Goal: Transaction & Acquisition: Obtain resource

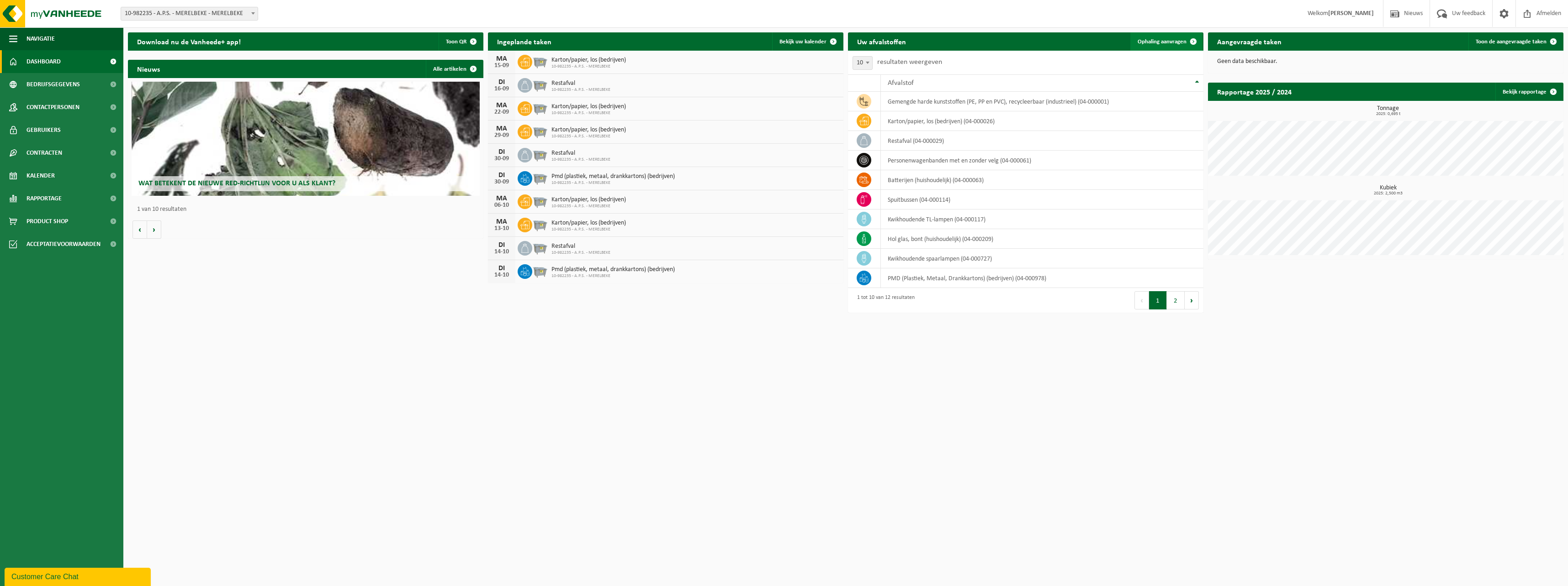
click at [1183, 45] on link "Ophaling aanvragen" at bounding box center [1166, 42] width 72 height 18
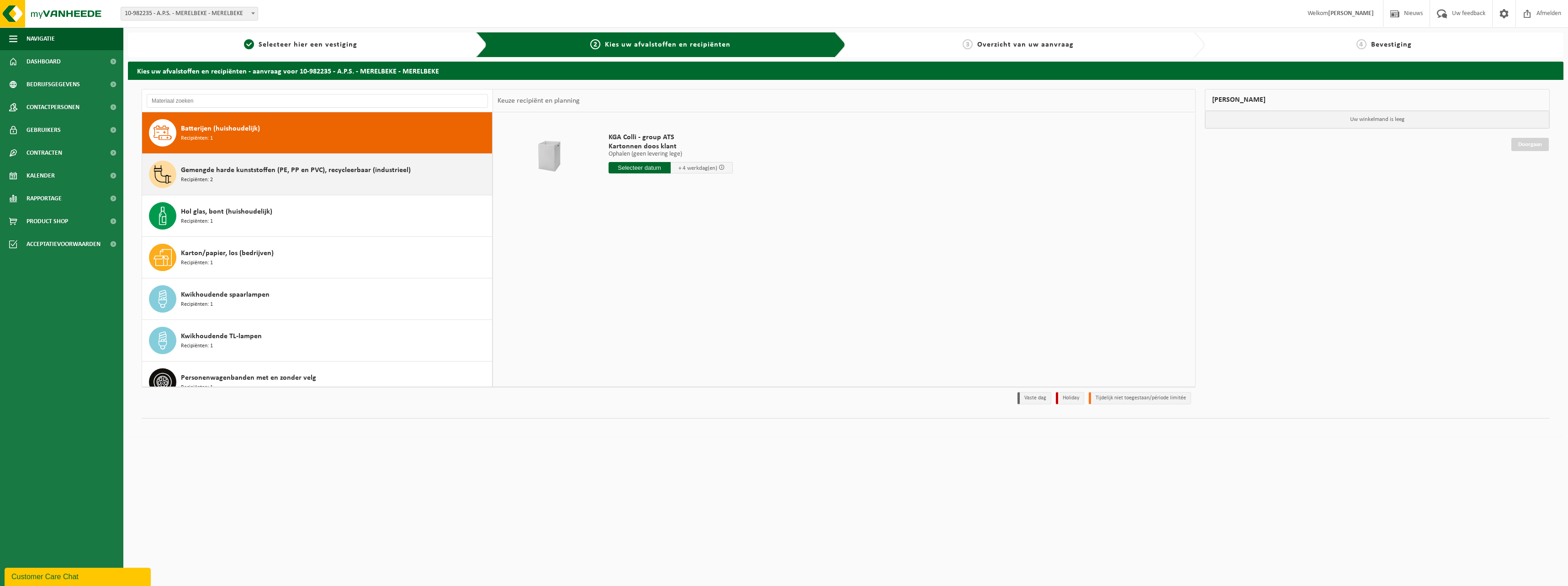
click at [256, 162] on div "Gemengde harde kunststoffen (PE, PP en PVC), recycleerbaar (industrieel) Recipi…" at bounding box center [335, 175] width 309 height 28
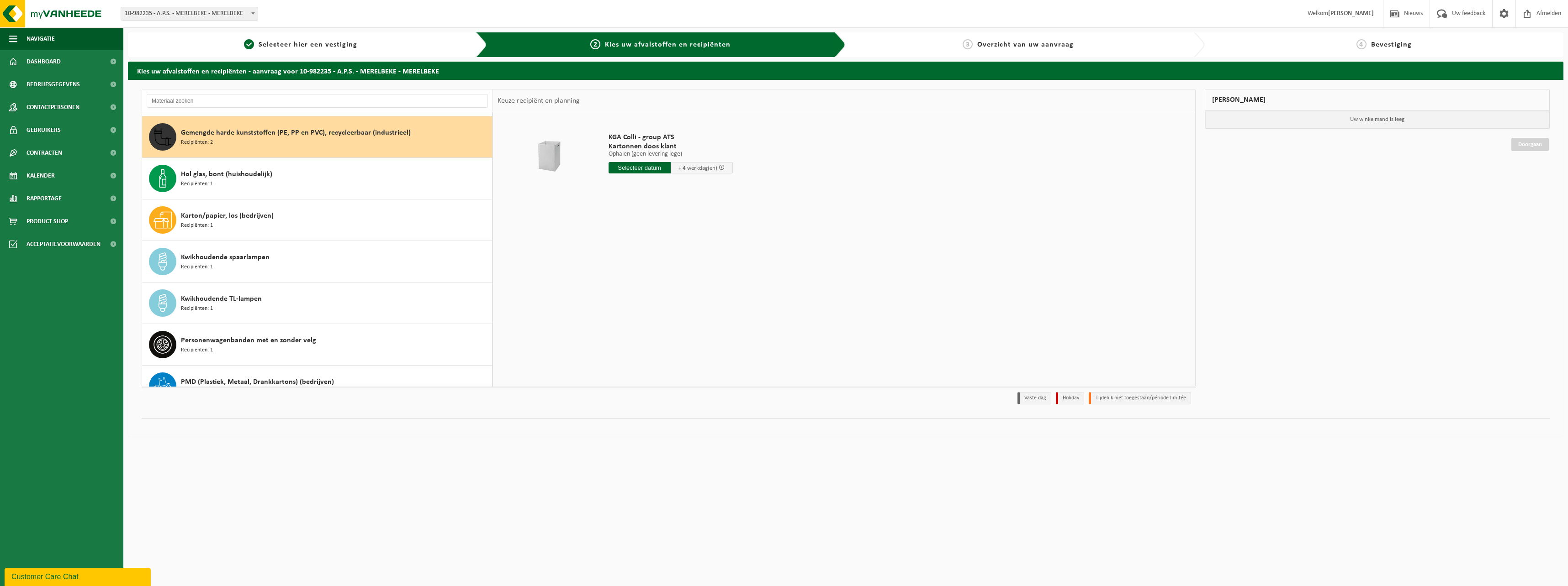
scroll to position [42, 0]
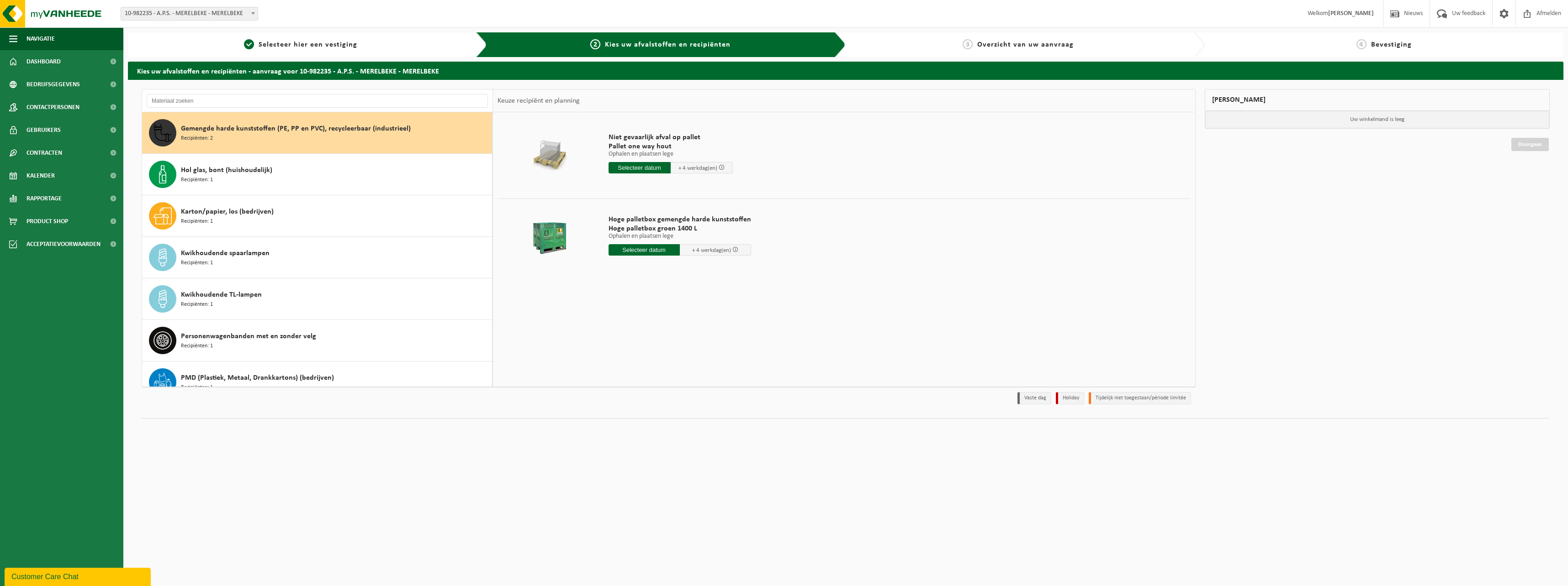
click at [733, 250] on span at bounding box center [735, 250] width 6 height 6
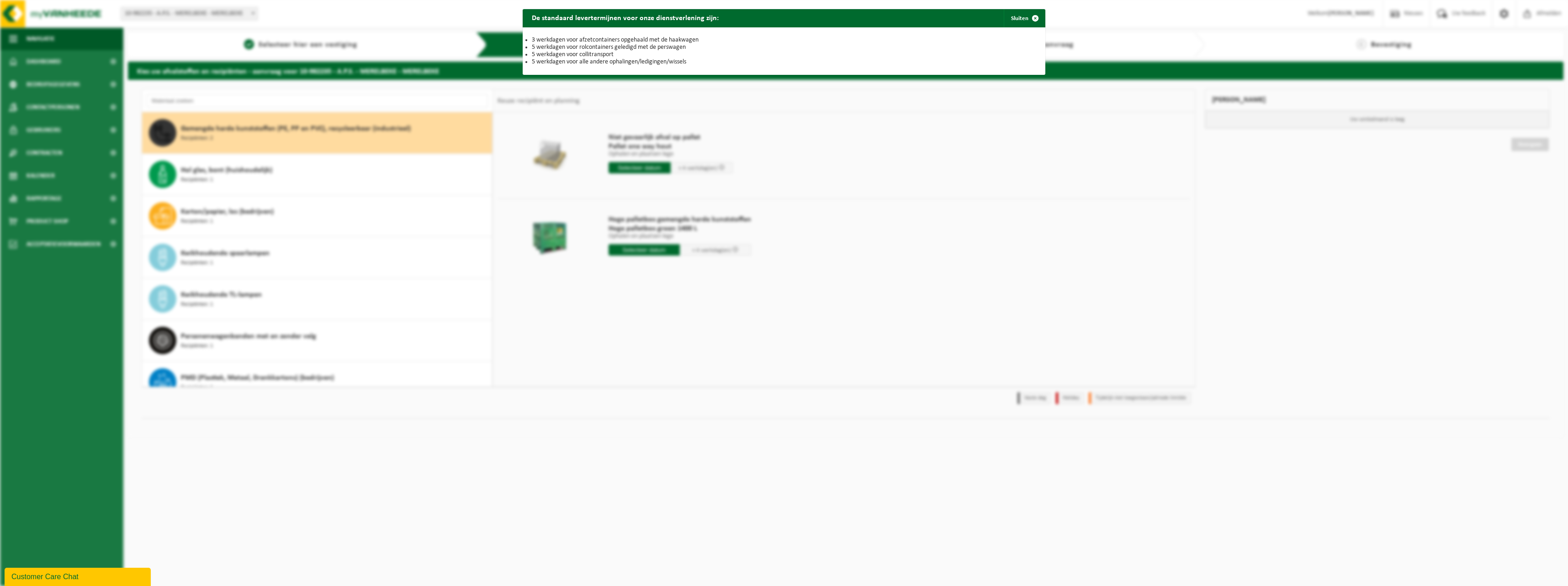
click at [772, 250] on div "De standaard levertermijnen voor onze dienstverlening zijn: Sluiten 3 werkdagen…" at bounding box center [784, 293] width 1568 height 586
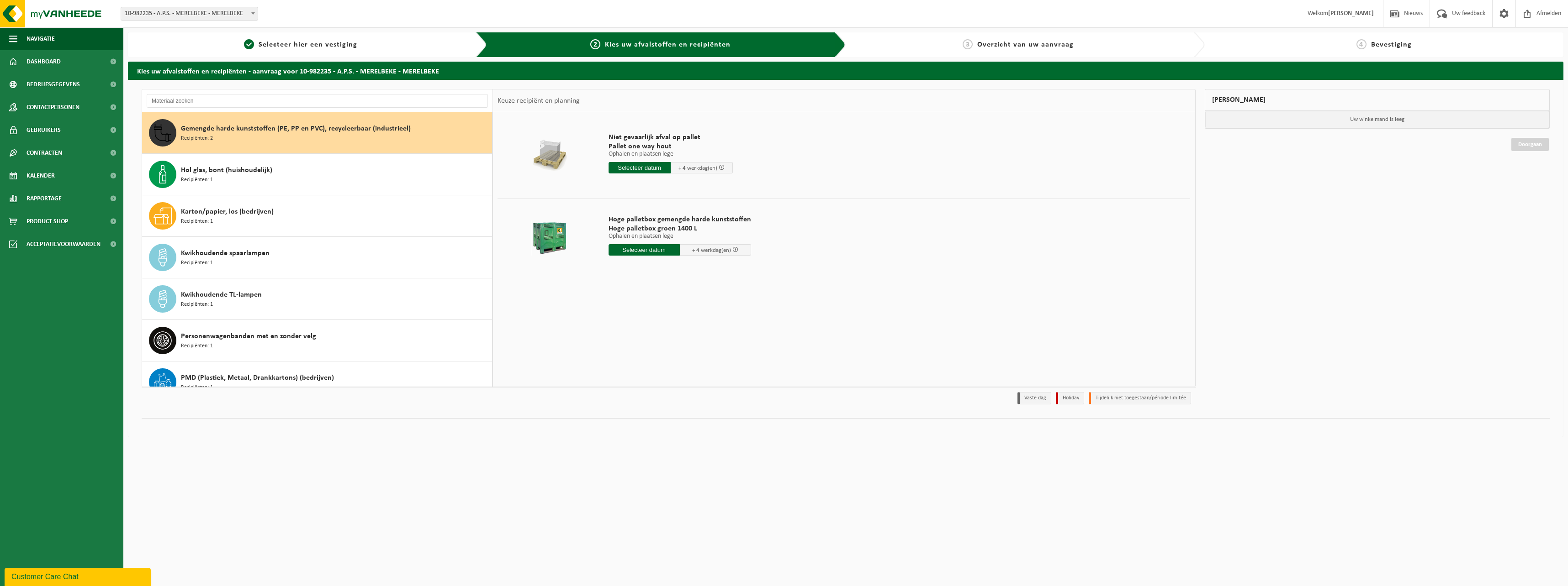
click at [637, 253] on input "text" at bounding box center [644, 250] width 71 height 11
click at [632, 331] on div "16" at bounding box center [632, 331] width 16 height 15
type input "Van 2025-09-16"
click at [636, 305] on button "In winkelmand" at bounding box center [634, 301] width 50 height 15
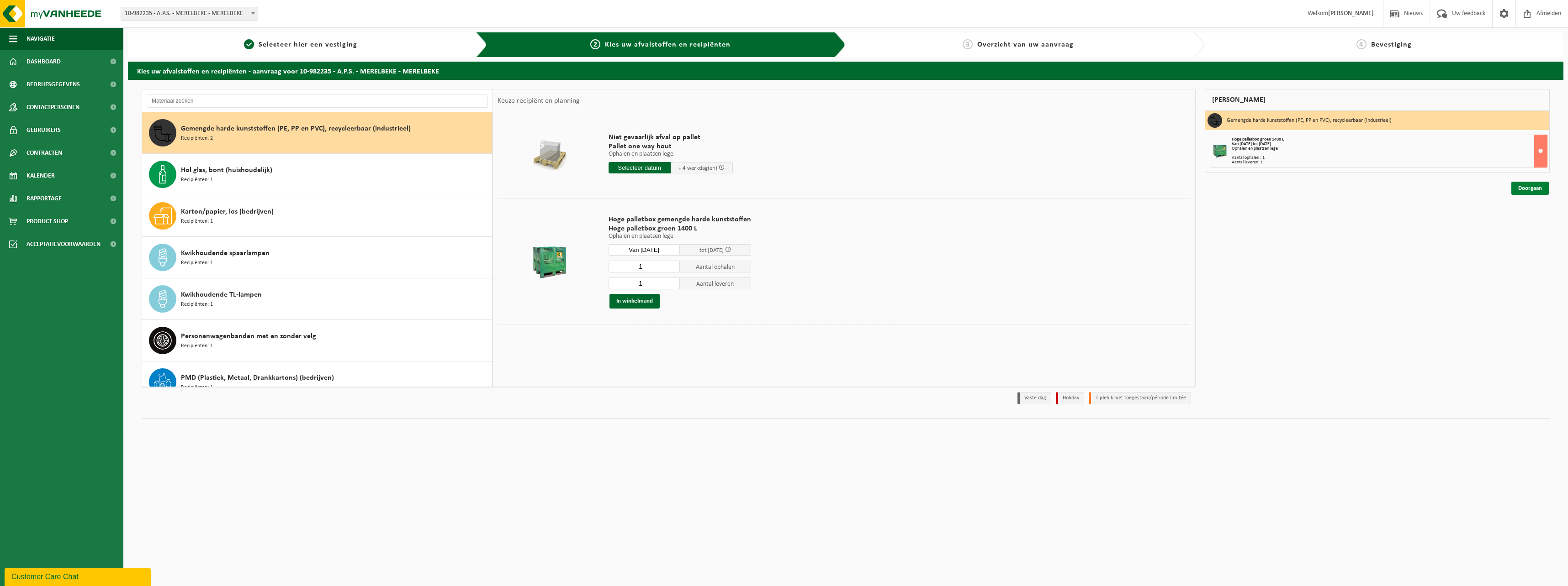
click at [1528, 189] on link "Doorgaan" at bounding box center [1530, 188] width 38 height 13
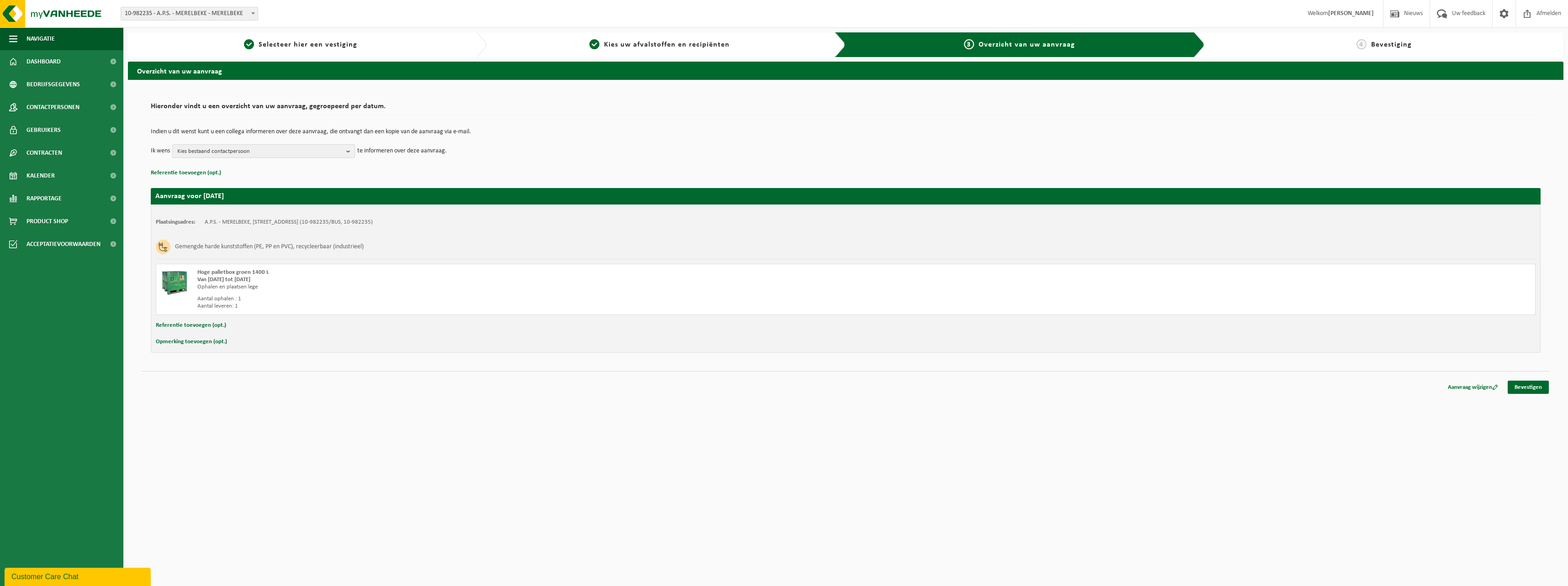
click at [343, 153] on button "Kies bestaand contactpersoon" at bounding box center [263, 150] width 182 height 13
click at [182, 219] on label "CARINNE ROTSAERT ( carinne.rotsaert@aps.be )" at bounding box center [263, 220] width 174 height 13
click at [175, 209] on input "CARINNE ROTSAERT ( carinne.rotsaert@aps.be )" at bounding box center [175, 208] width 1 height 1
checkbox input "true"
click at [459, 150] on td "Ik wens CARINNE ROTSAERT Alles selecteren Alles deselecteren INVOICING A.T.S. N…" at bounding box center [845, 150] width 1390 height 13
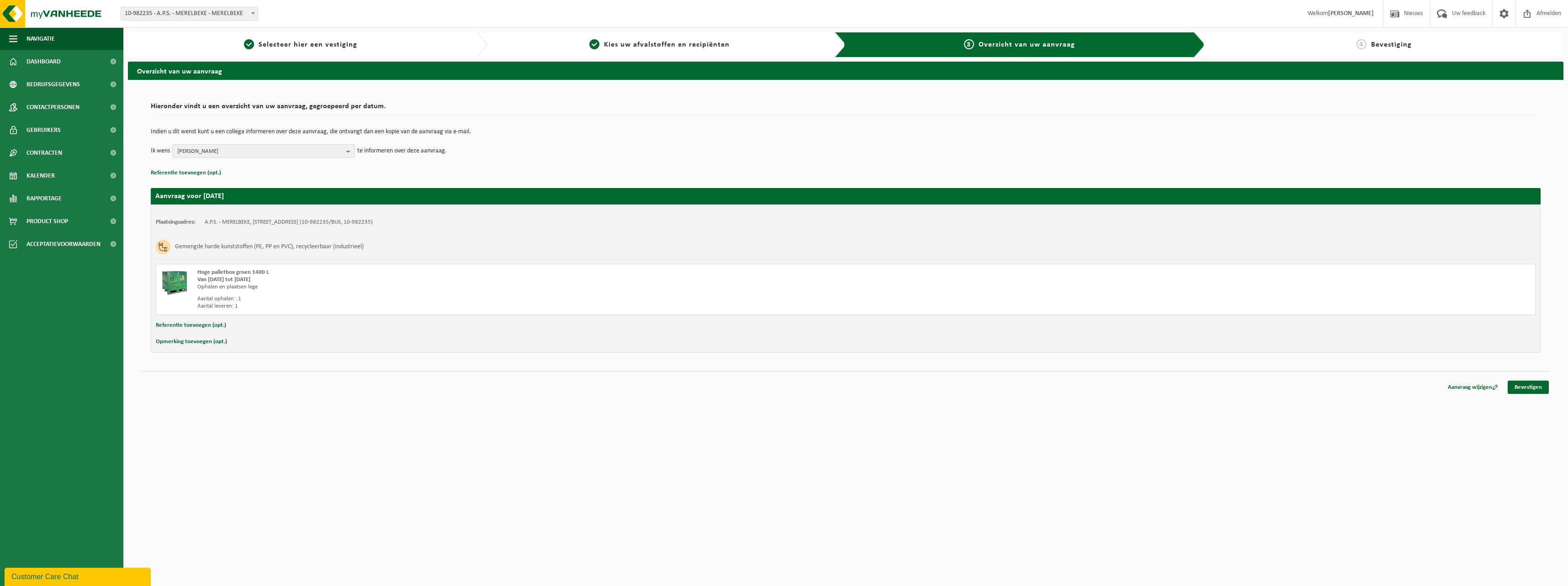
drag, startPoint x: 322, startPoint y: 263, endPoint x: 330, endPoint y: 265, distance: 8.2
click at [324, 264] on div "Gemengde harde kunststoffen (PE, PP en PVC), recycleerbaar (industrieel) Hoge p…" at bounding box center [845, 275] width 1379 height 80
click at [1520, 387] on link "Bevestigen" at bounding box center [1528, 387] width 41 height 13
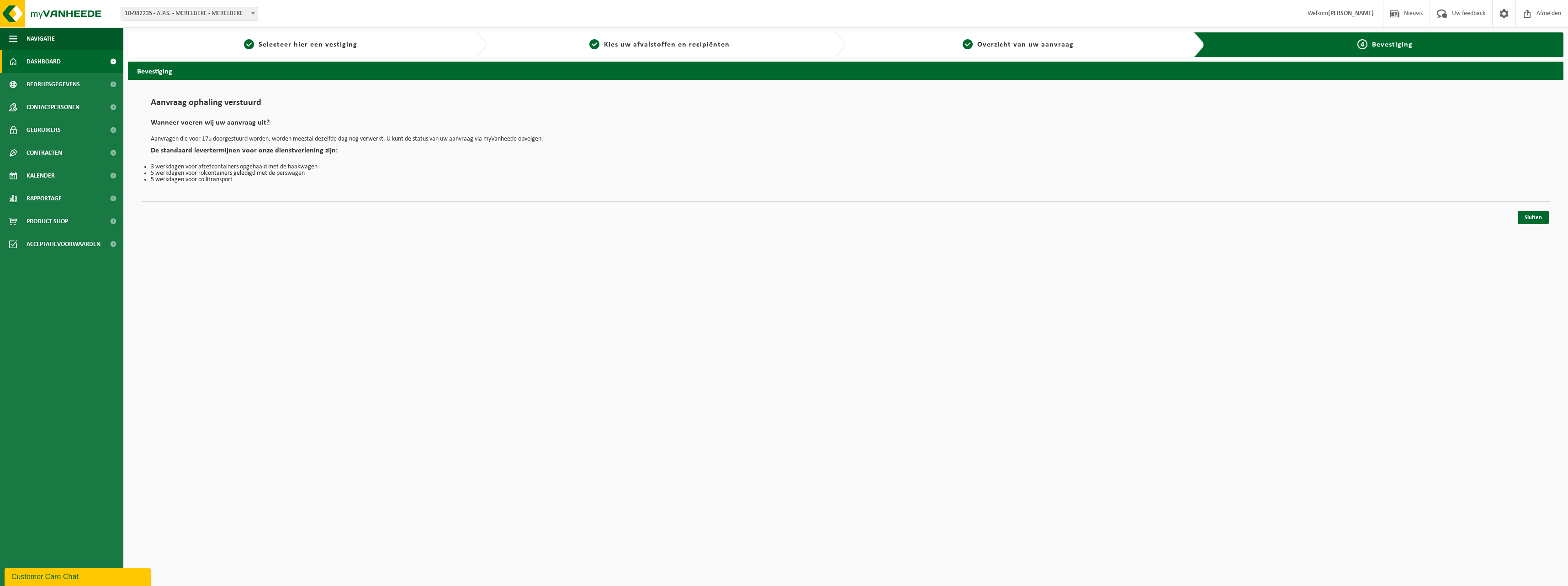
click at [55, 57] on span "Dashboard" at bounding box center [43, 62] width 34 height 23
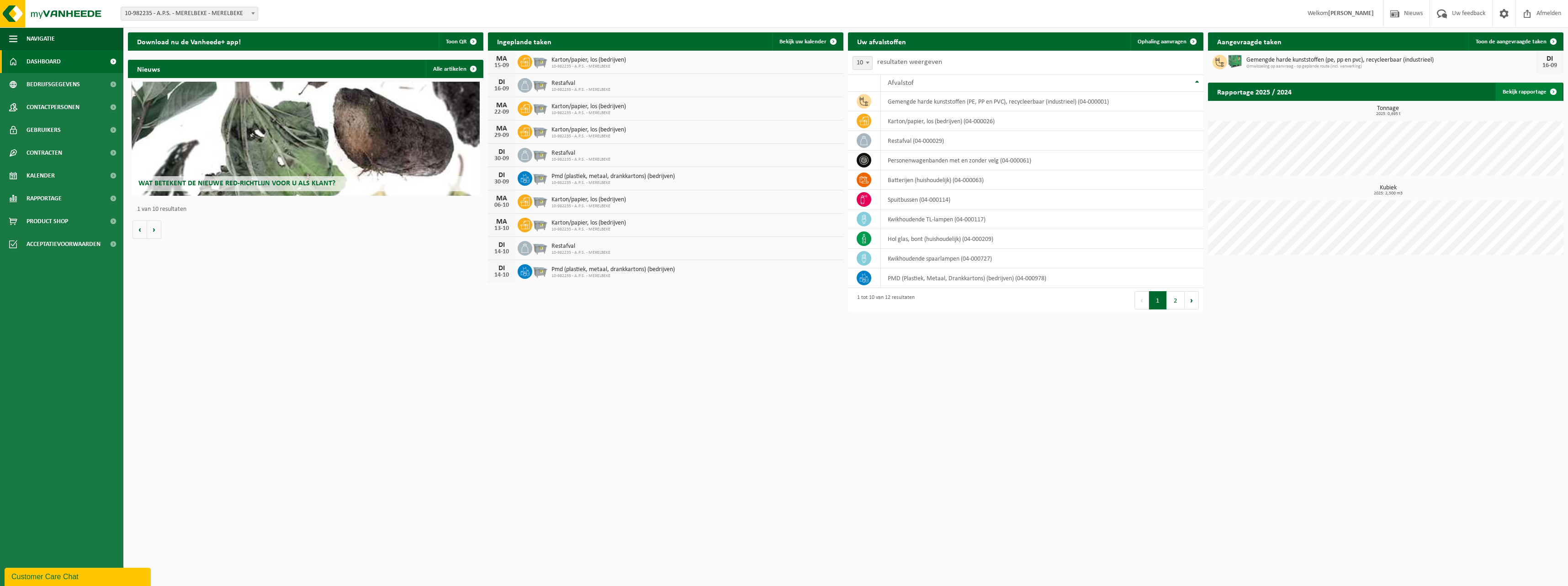
click at [1517, 94] on link "Bekijk rapportage" at bounding box center [1528, 92] width 67 height 18
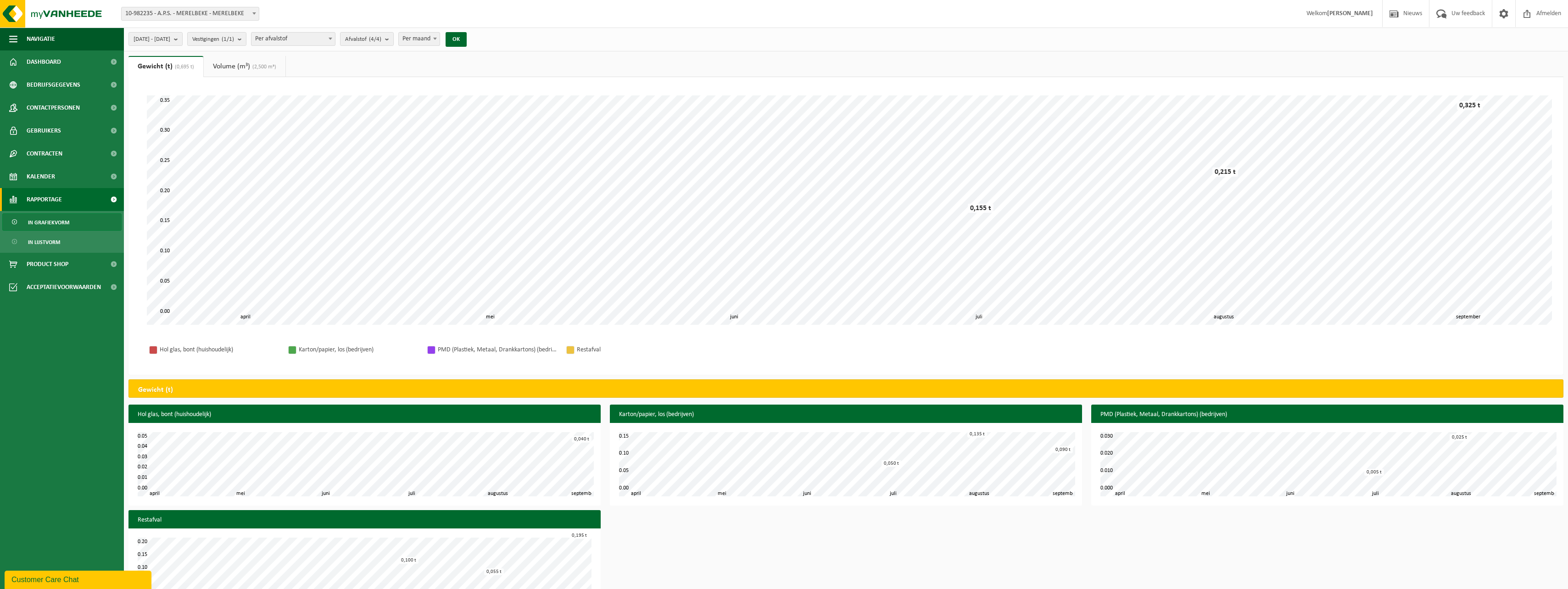
scroll to position [31, 0]
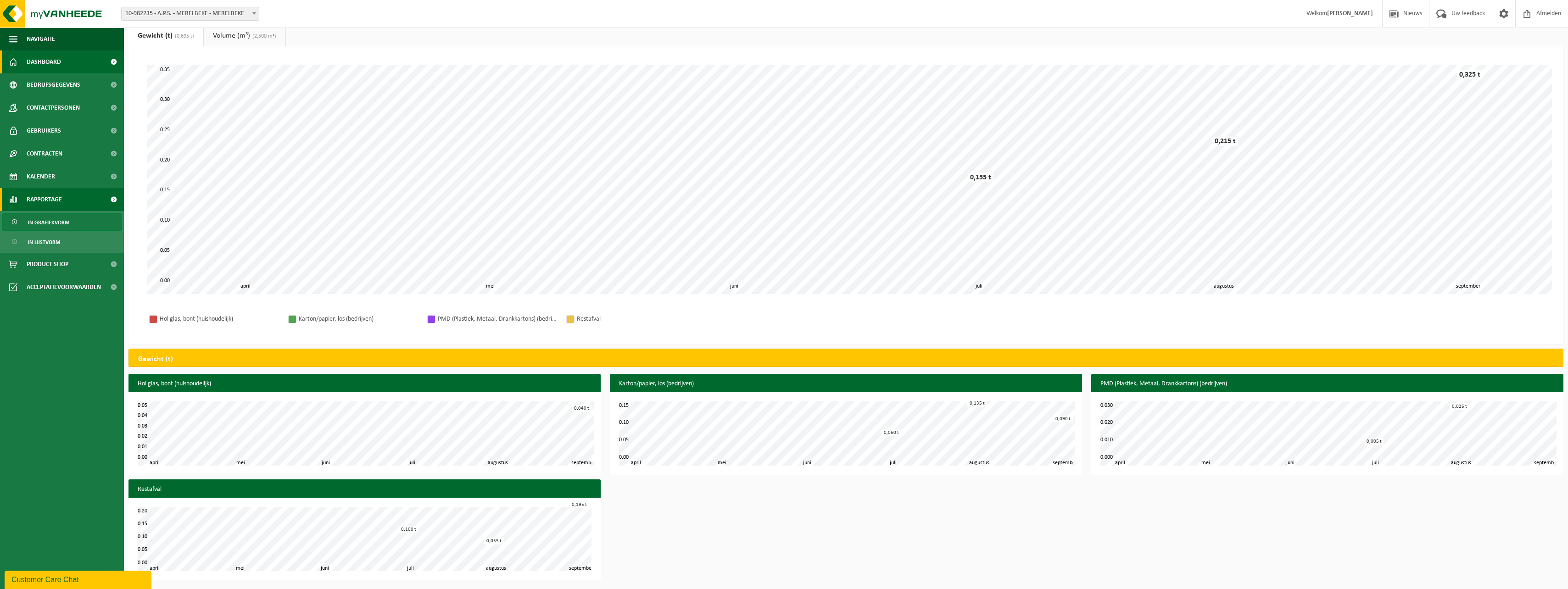
click at [51, 65] on span "Dashboard" at bounding box center [43, 62] width 34 height 23
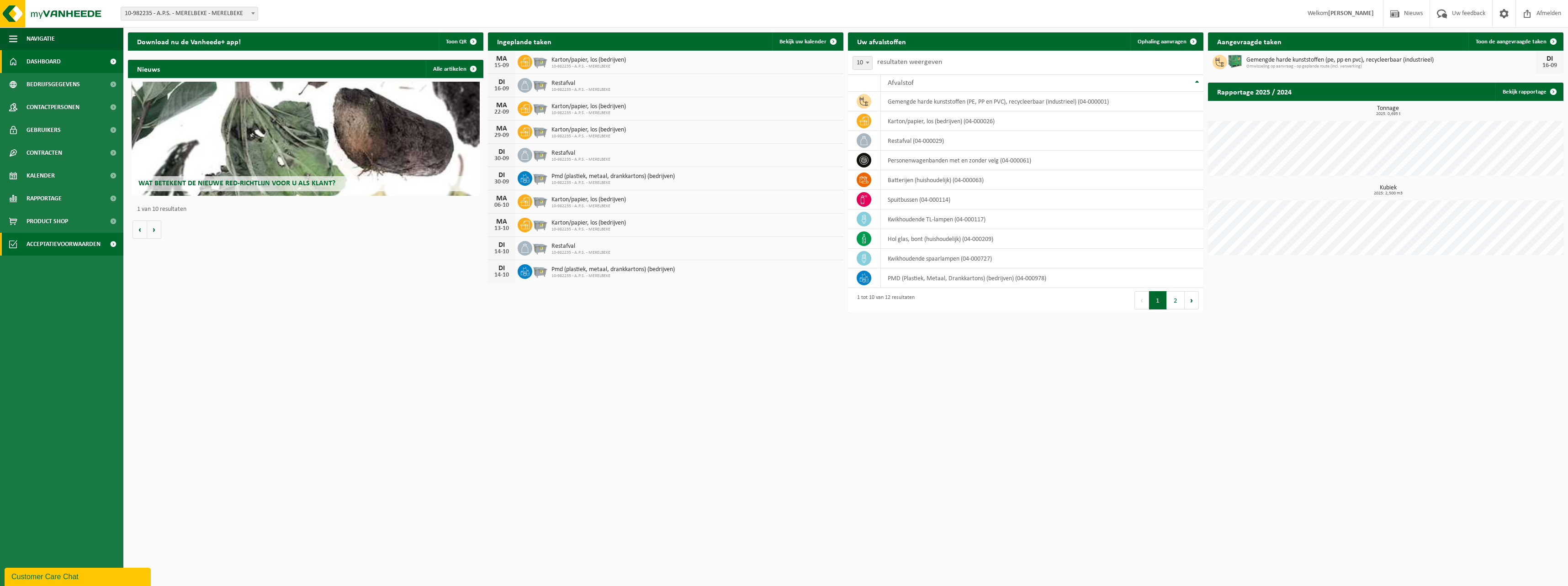
click at [42, 240] on span "Acceptatievoorwaarden" at bounding box center [63, 244] width 74 height 23
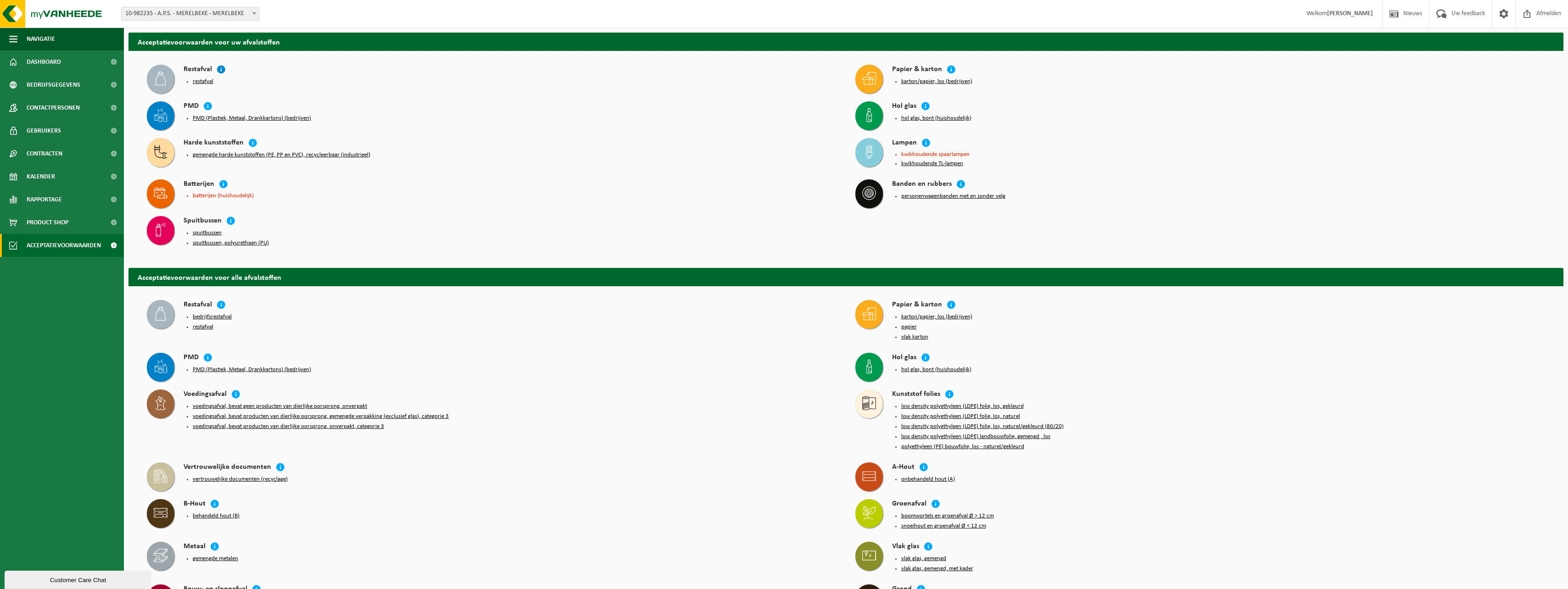
click at [221, 71] on icon at bounding box center [221, 69] width 9 height 9
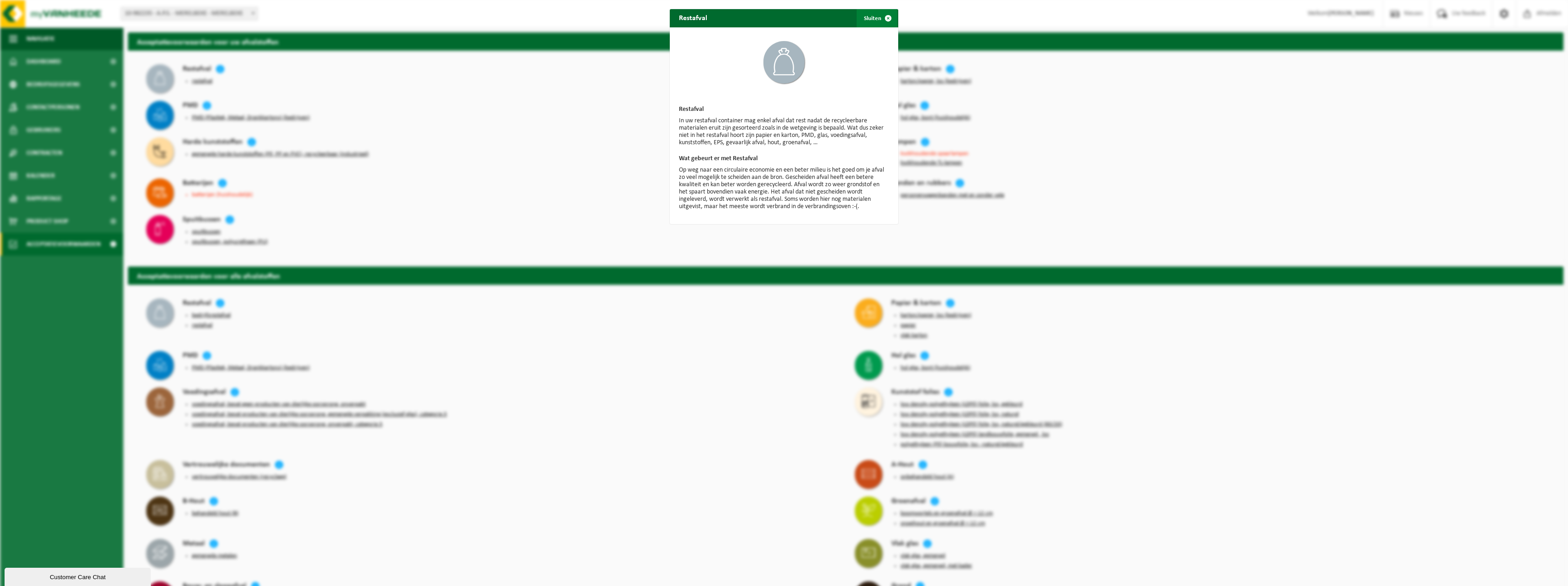
click at [881, 20] on span "button" at bounding box center [888, 18] width 18 height 18
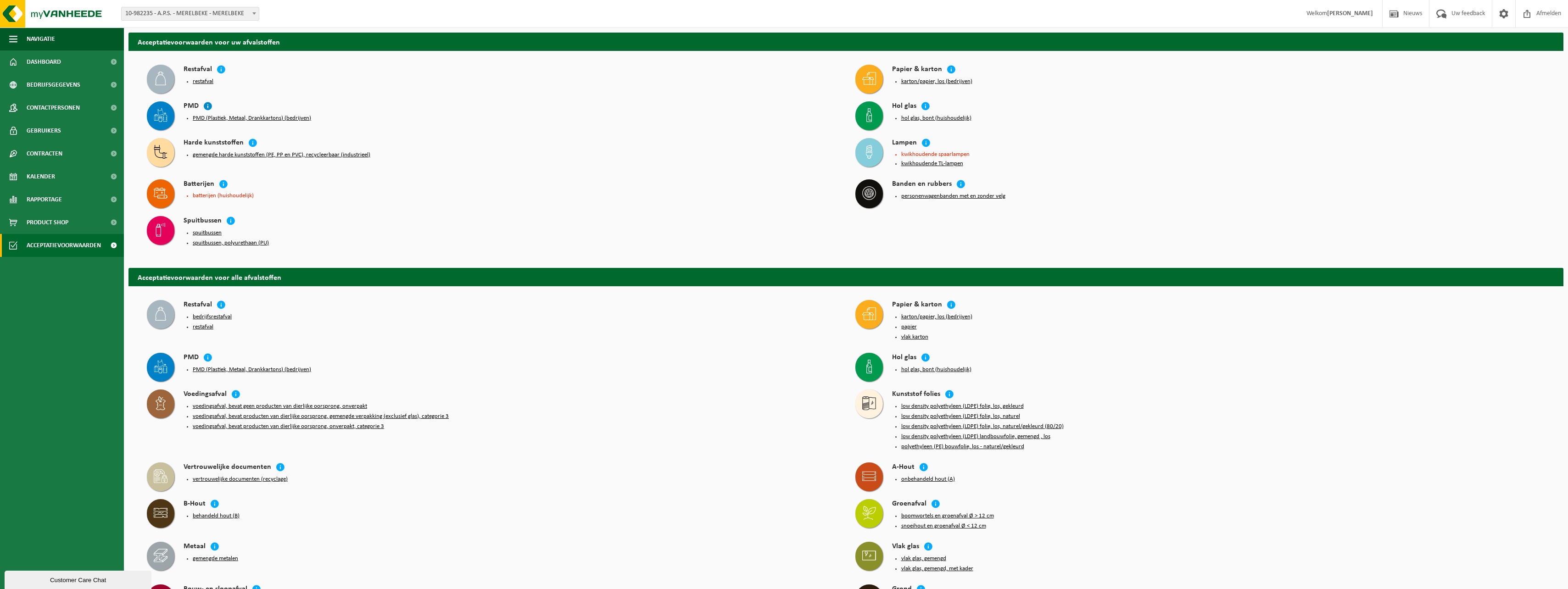
click at [209, 103] on icon at bounding box center [207, 106] width 9 height 9
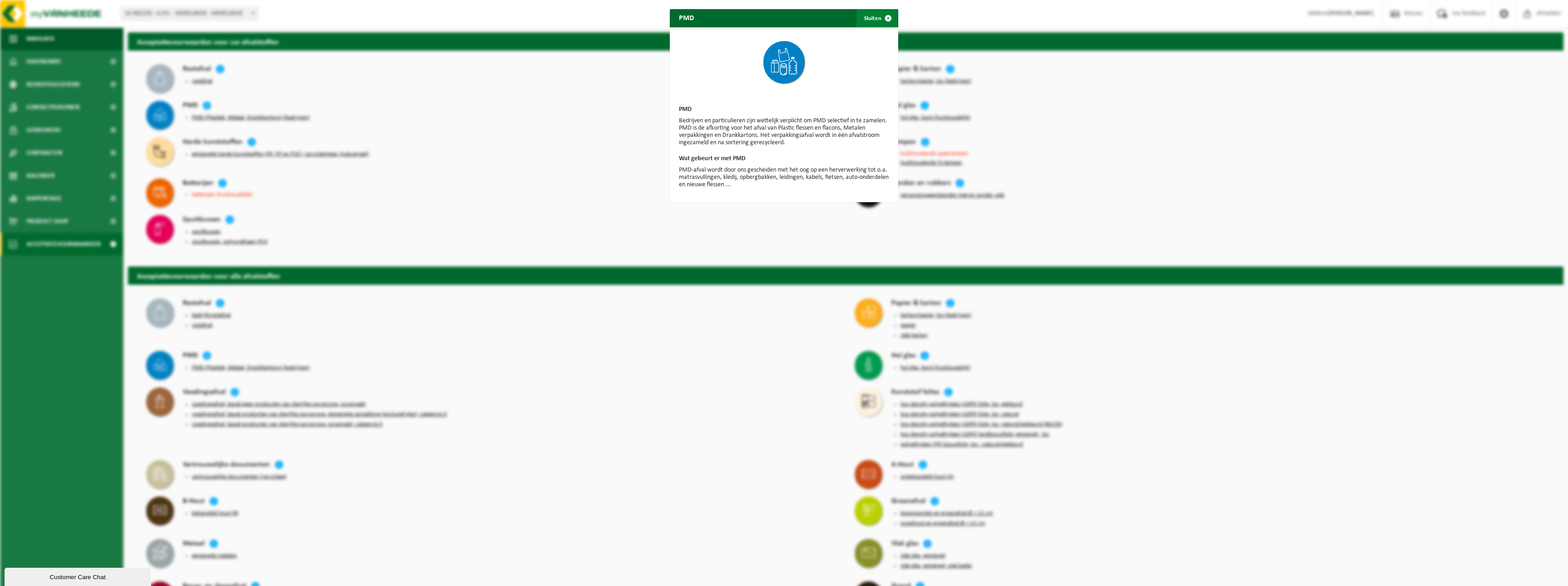
click at [887, 23] on span "button" at bounding box center [888, 18] width 18 height 18
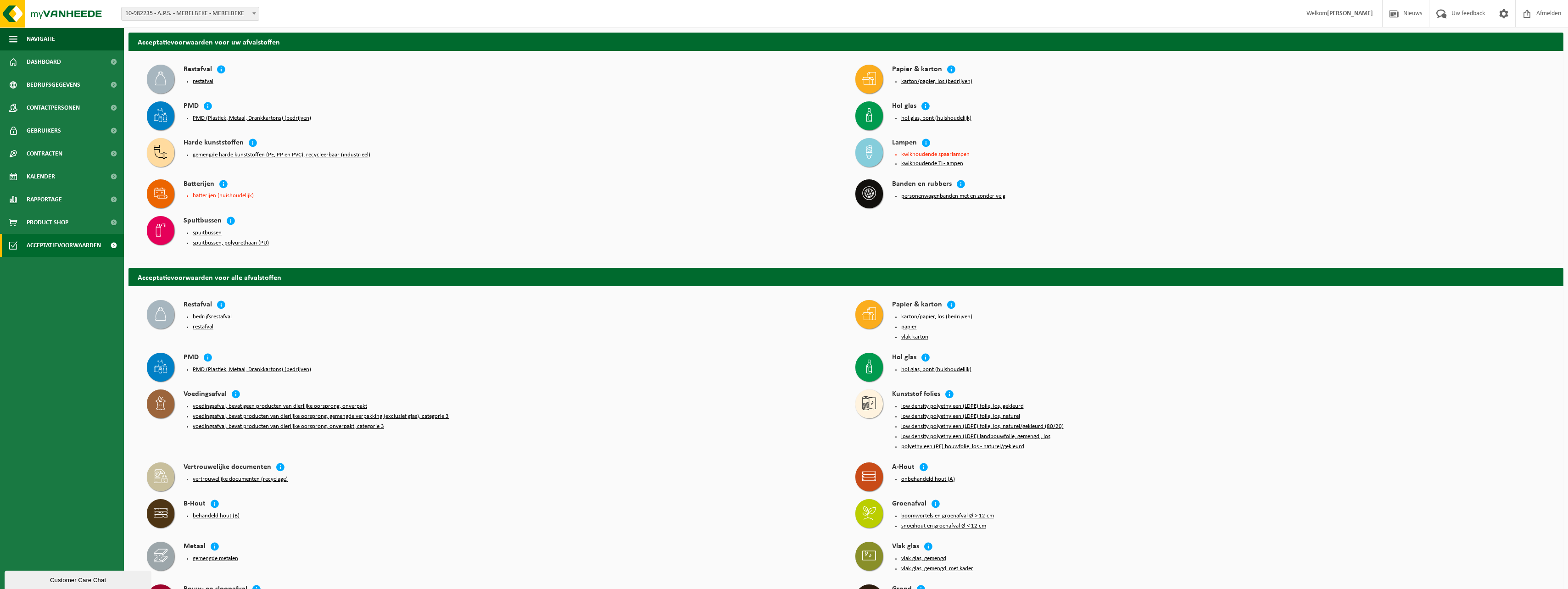
click at [215, 367] on button "PMD (Plastiek, Metaal, Drankkartons) (bedrijven)" at bounding box center [252, 370] width 118 height 7
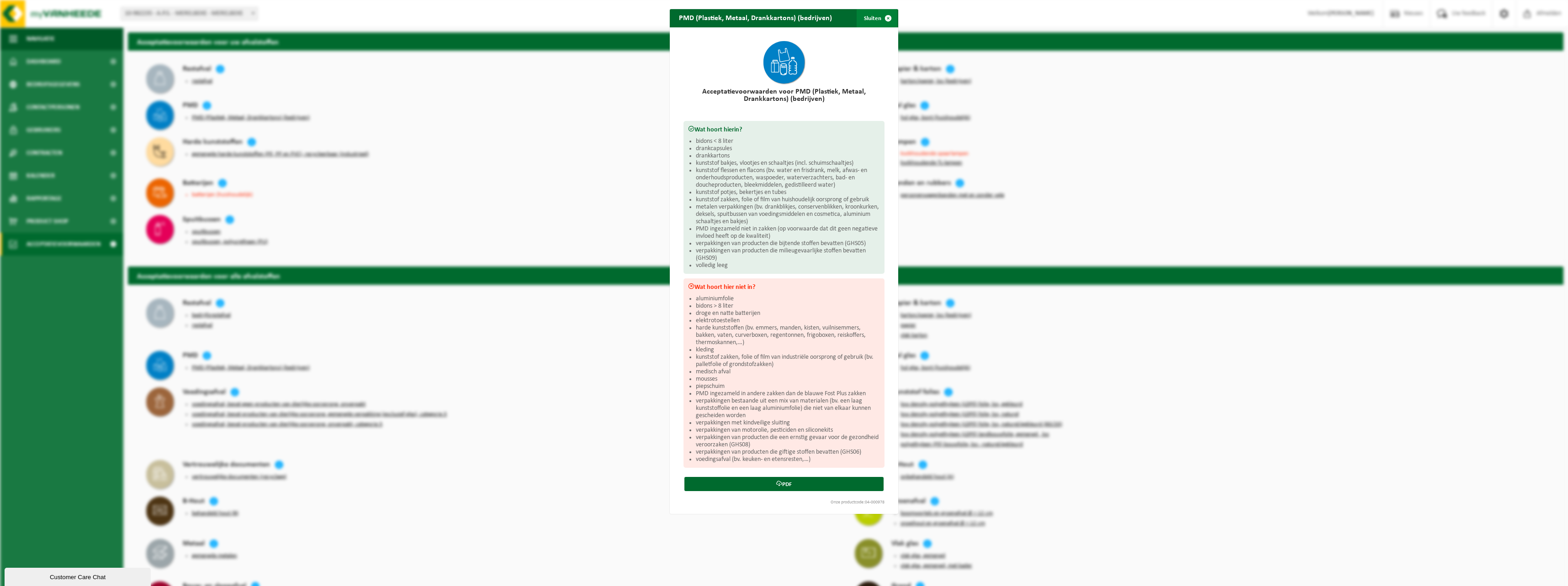
click at [882, 13] on span "button" at bounding box center [888, 18] width 18 height 18
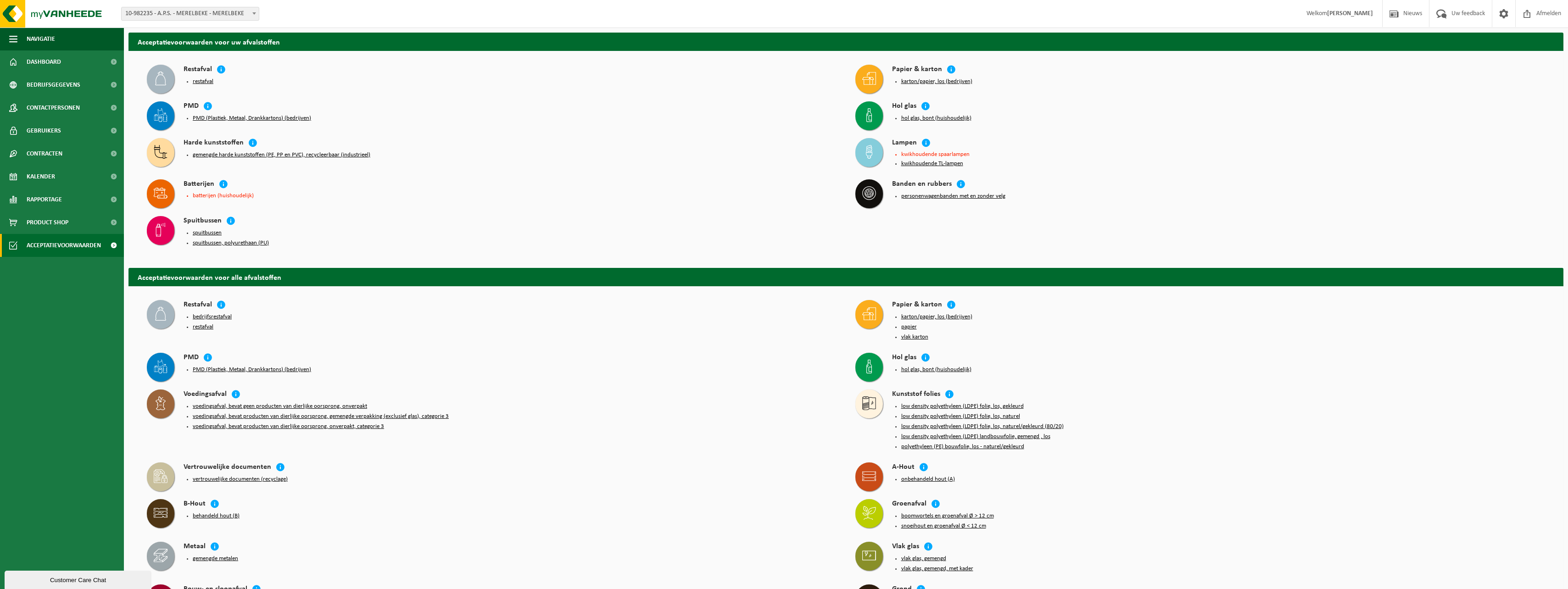
click at [918, 163] on button "kwikhoudende TL-lampen" at bounding box center [932, 164] width 62 height 7
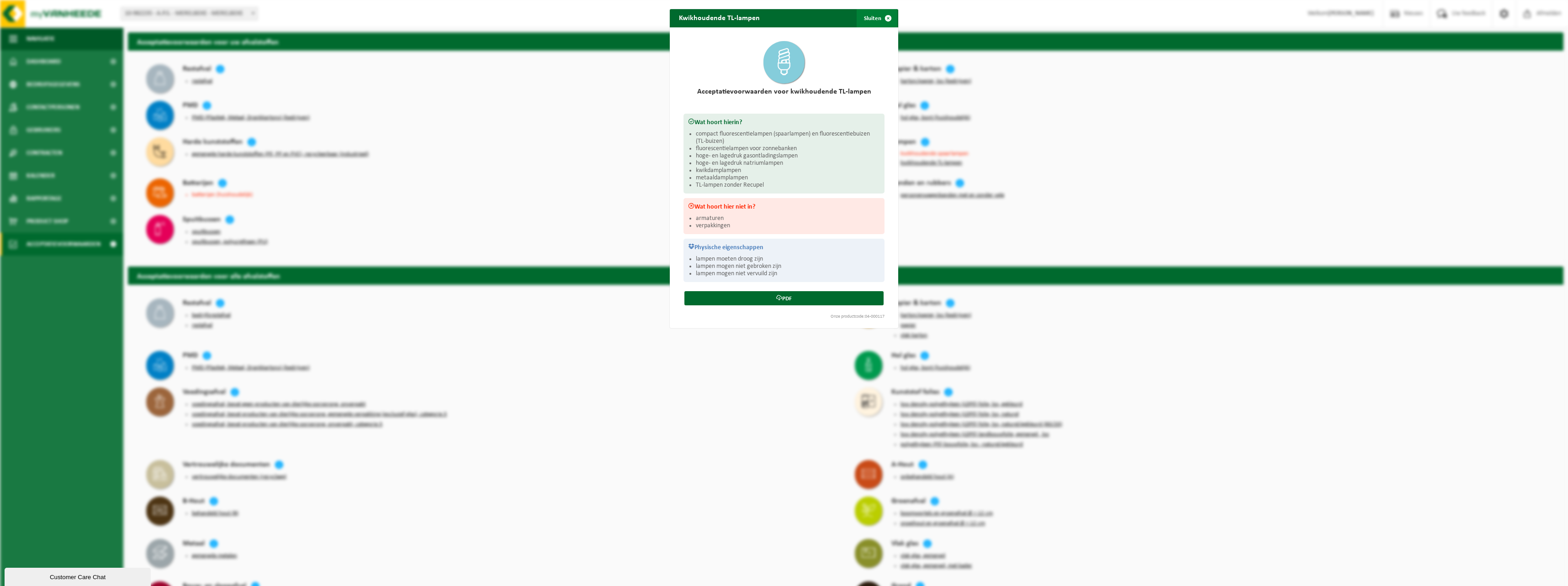
click at [888, 19] on span "button" at bounding box center [888, 18] width 18 height 18
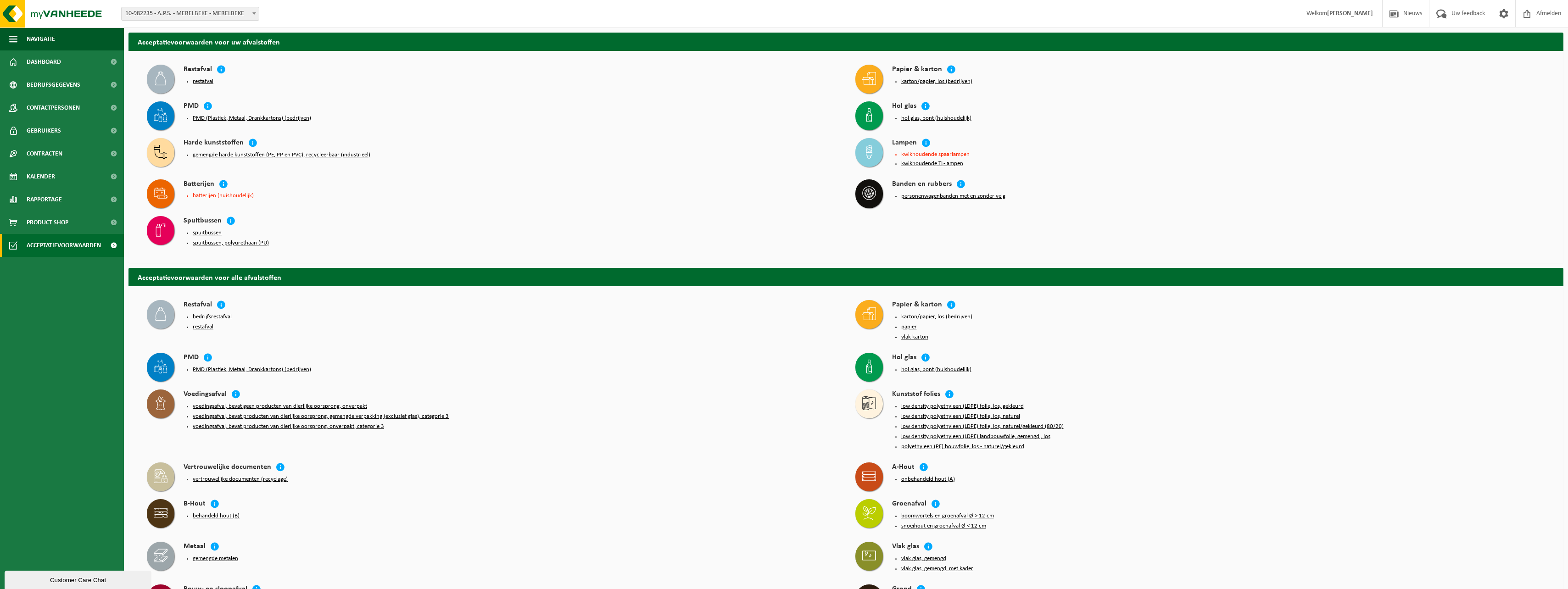
click at [923, 195] on button "personenwagenbanden met en zonder velg" at bounding box center [953, 196] width 104 height 7
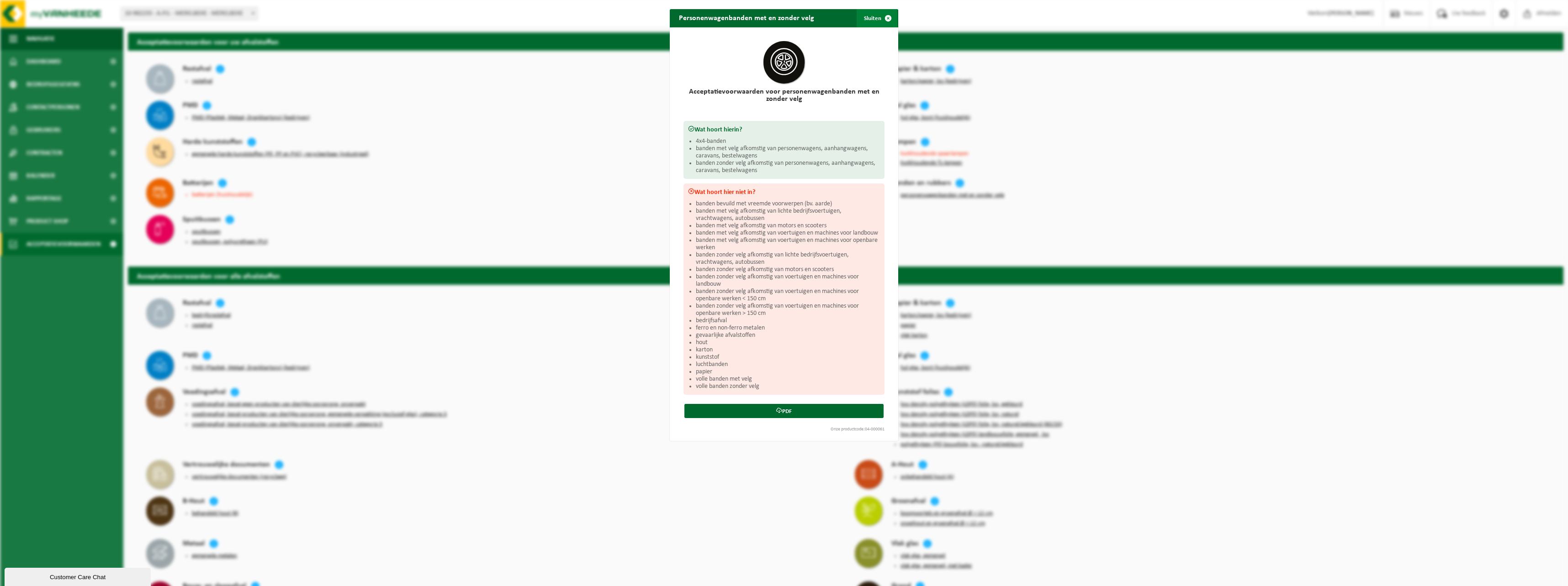
click at [888, 19] on span "button" at bounding box center [888, 18] width 18 height 18
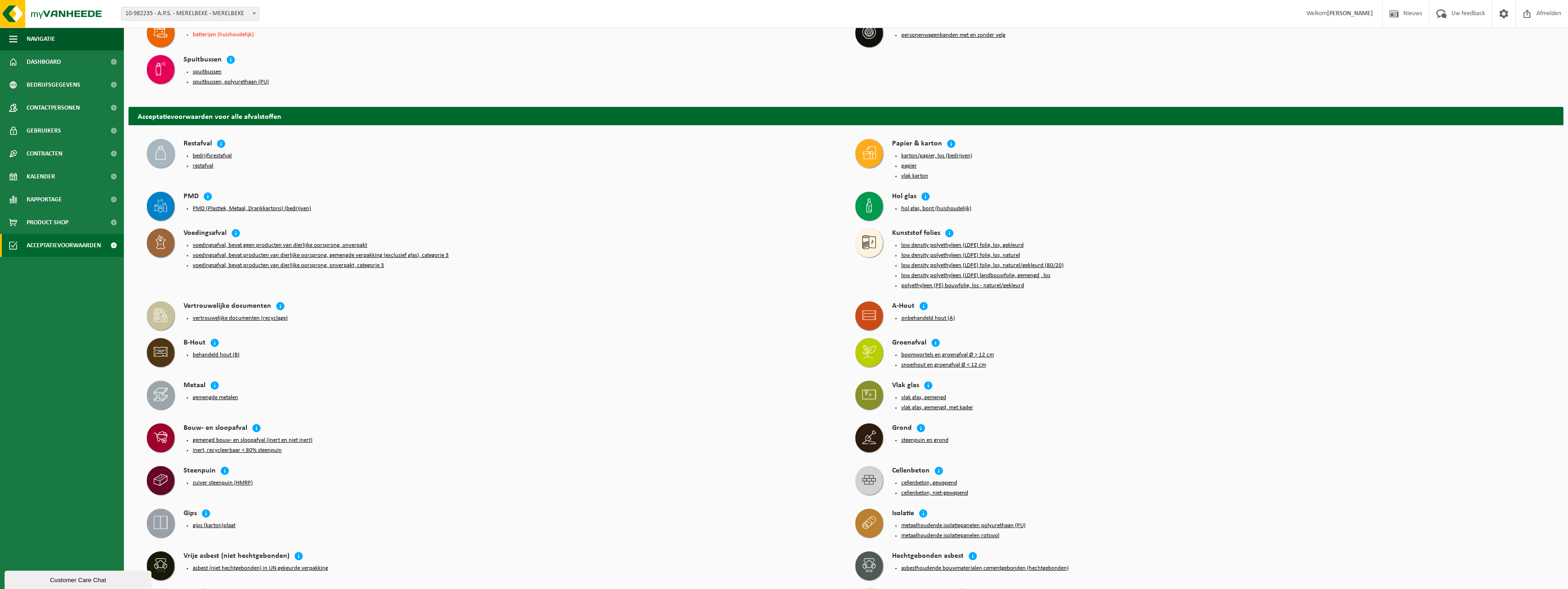
scroll to position [183, 0]
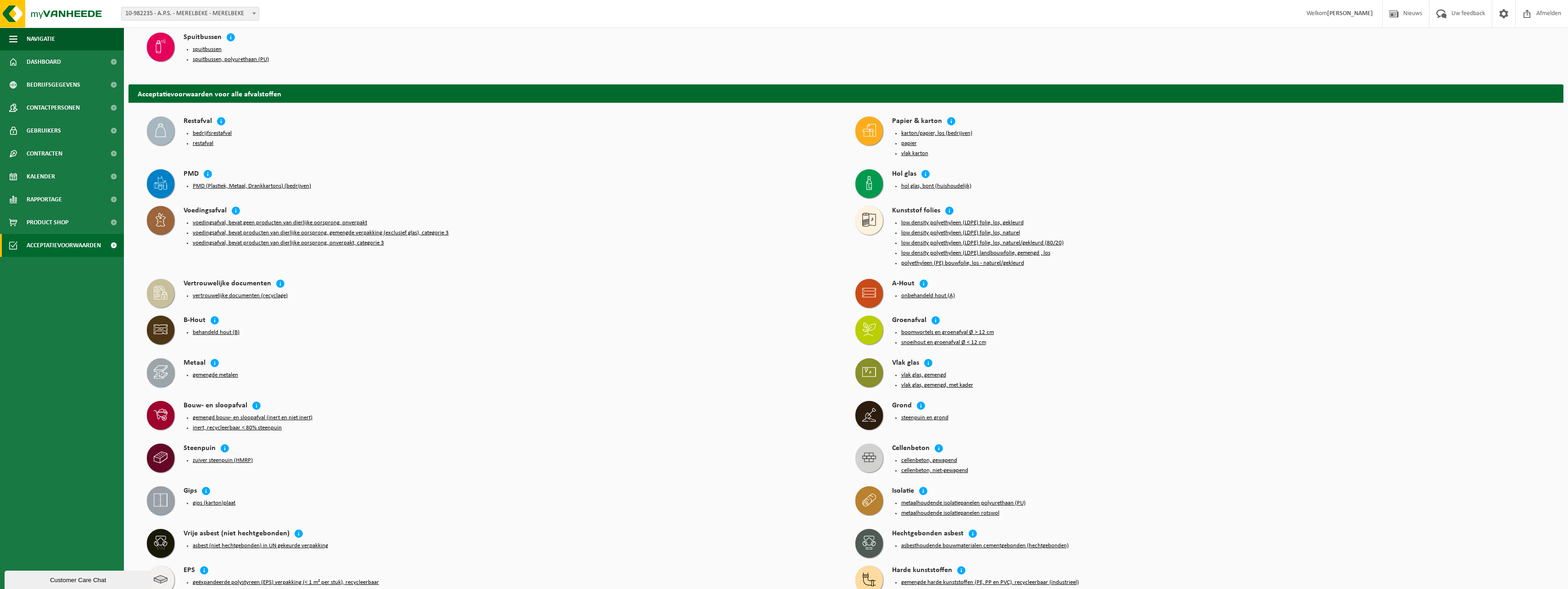
click at [280, 414] on button "gemengd bouw- en sloopafval (inert en niet inert)" at bounding box center [252, 418] width 120 height 7
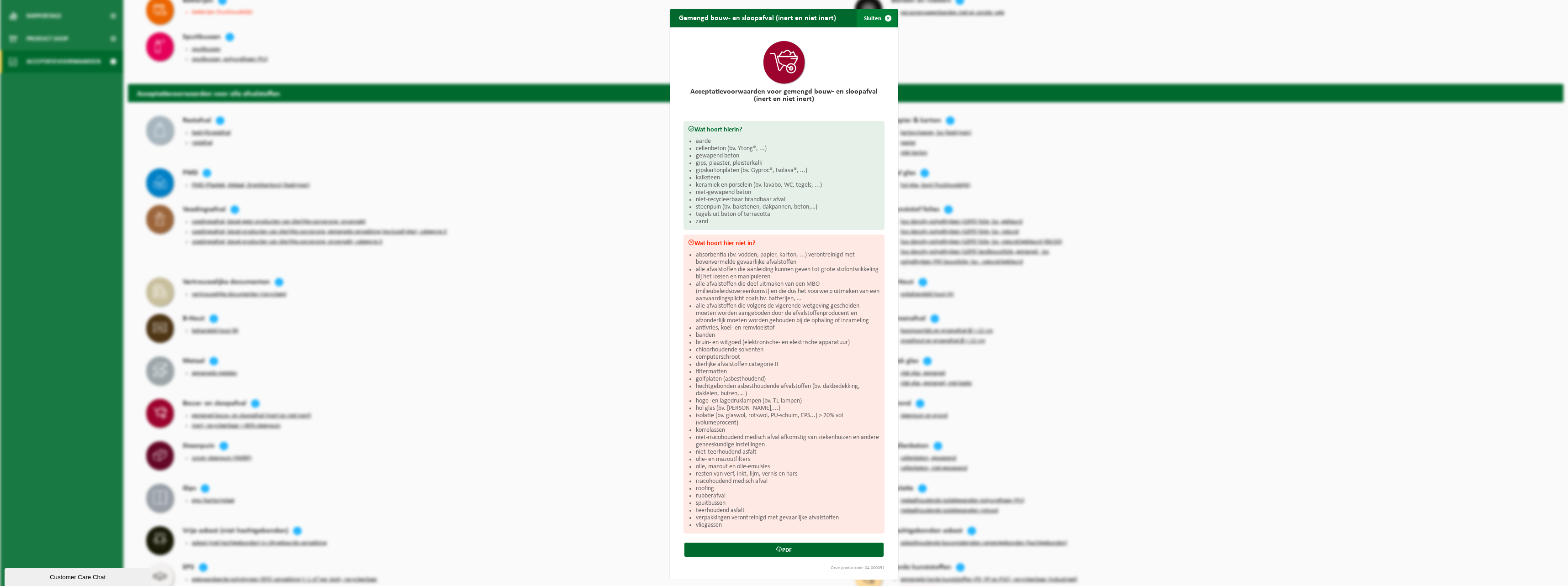
click at [886, 20] on span "button" at bounding box center [888, 18] width 18 height 18
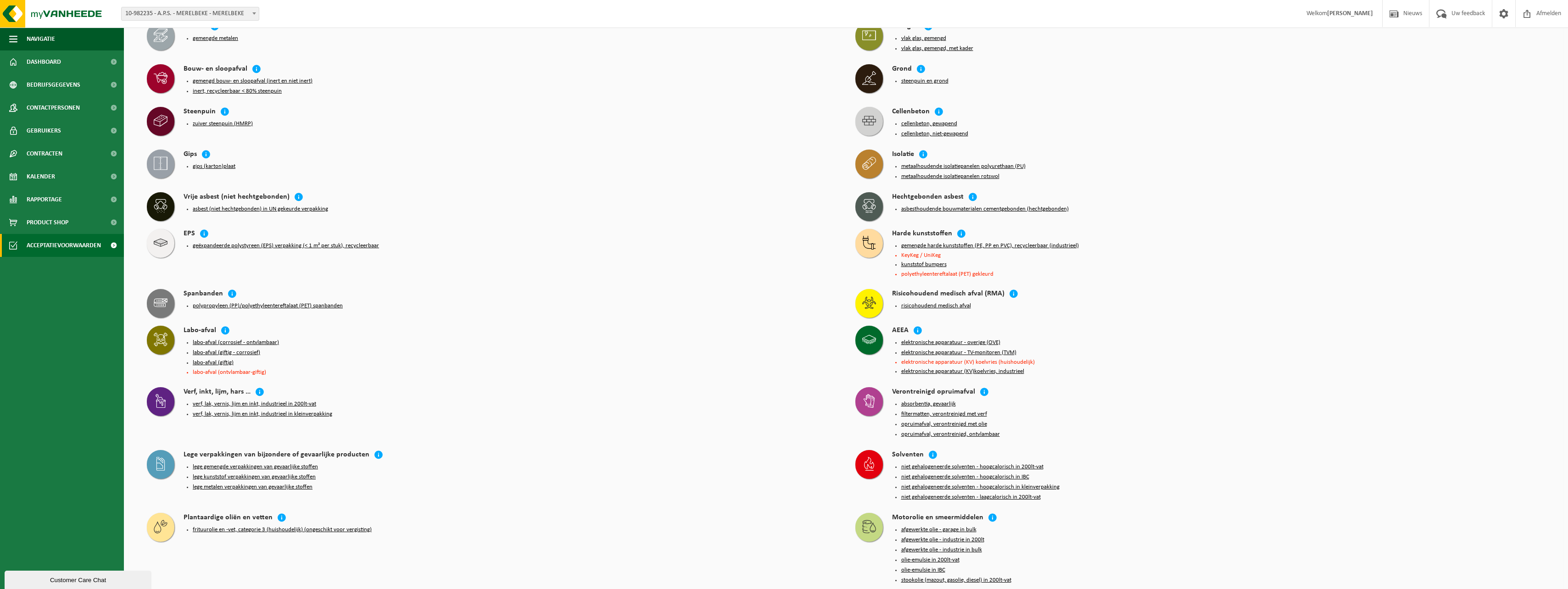
scroll to position [513, 0]
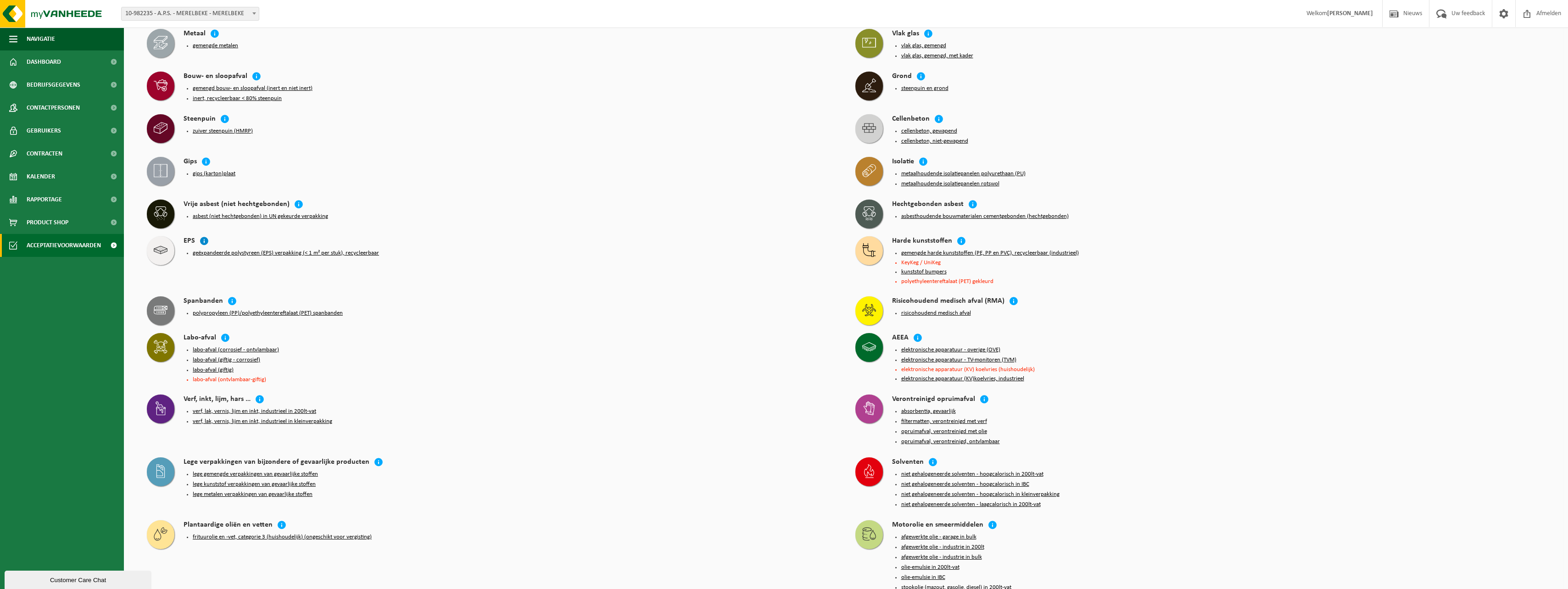
click at [203, 236] on icon at bounding box center [204, 240] width 9 height 9
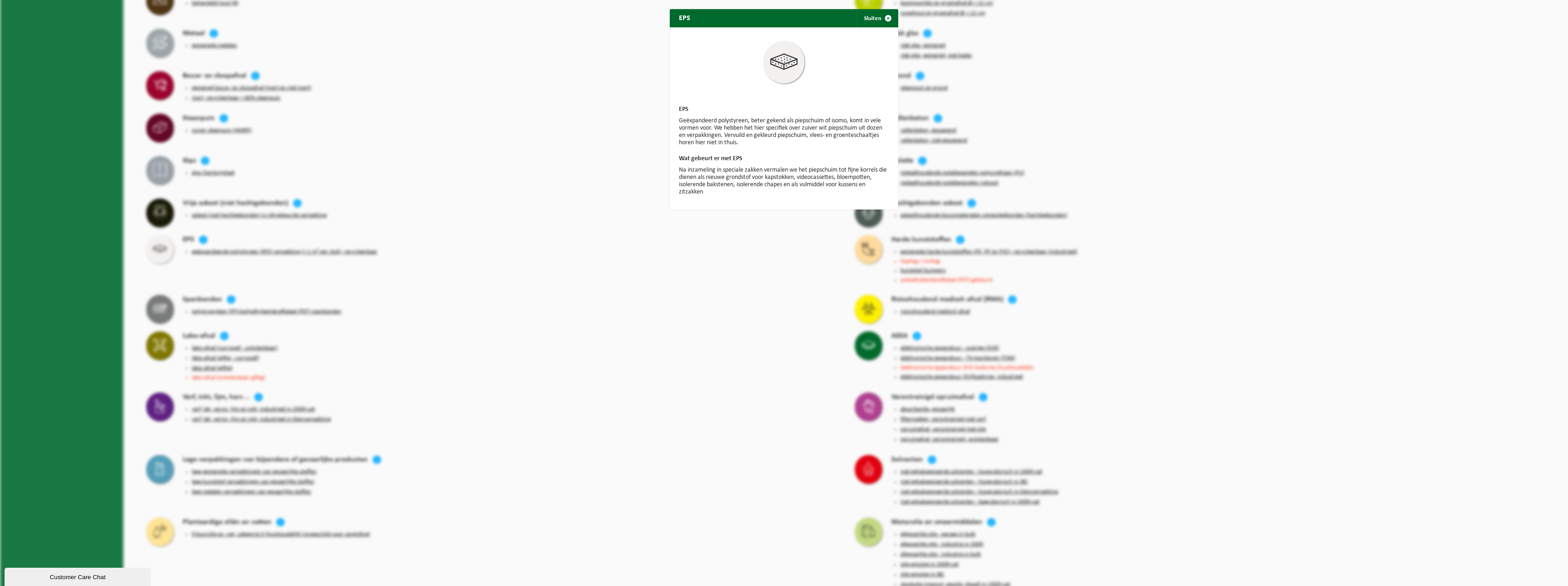
click at [319, 253] on div "EPS Sluiten EPS Geëxpandeerd polystyreen, beter gekend als piepschuim of isomo,…" at bounding box center [784, 293] width 1568 height 586
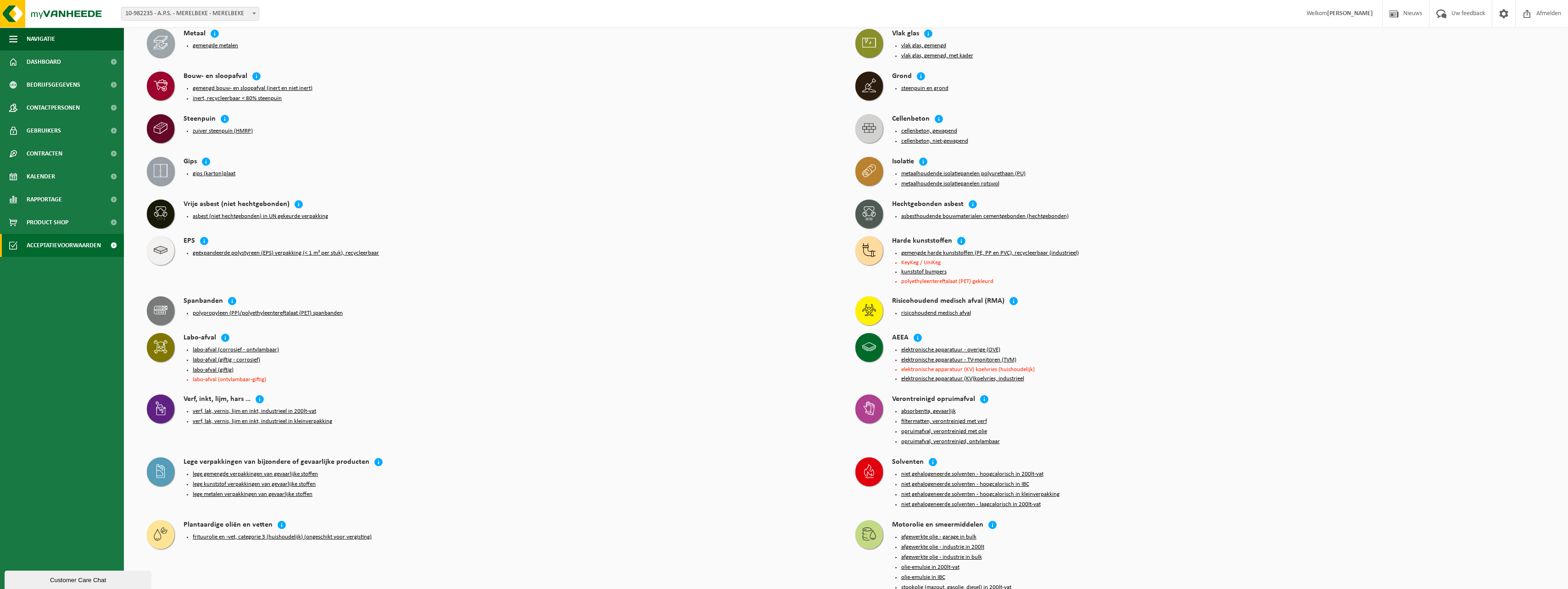
click at [238, 250] on button "geëxpandeerde polystyreen (EPS) verpakking (< 1 m² per stuk), recycleerbaar" at bounding box center [285, 253] width 186 height 7
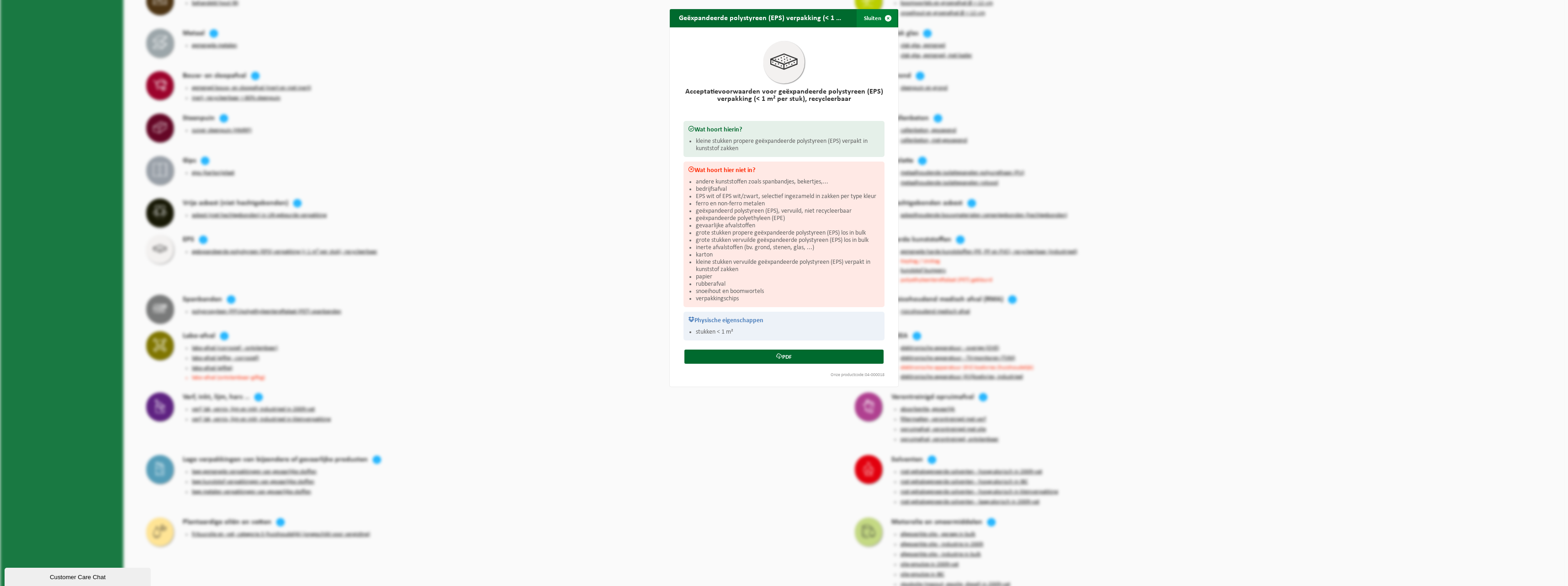
click at [882, 21] on span "button" at bounding box center [888, 18] width 18 height 18
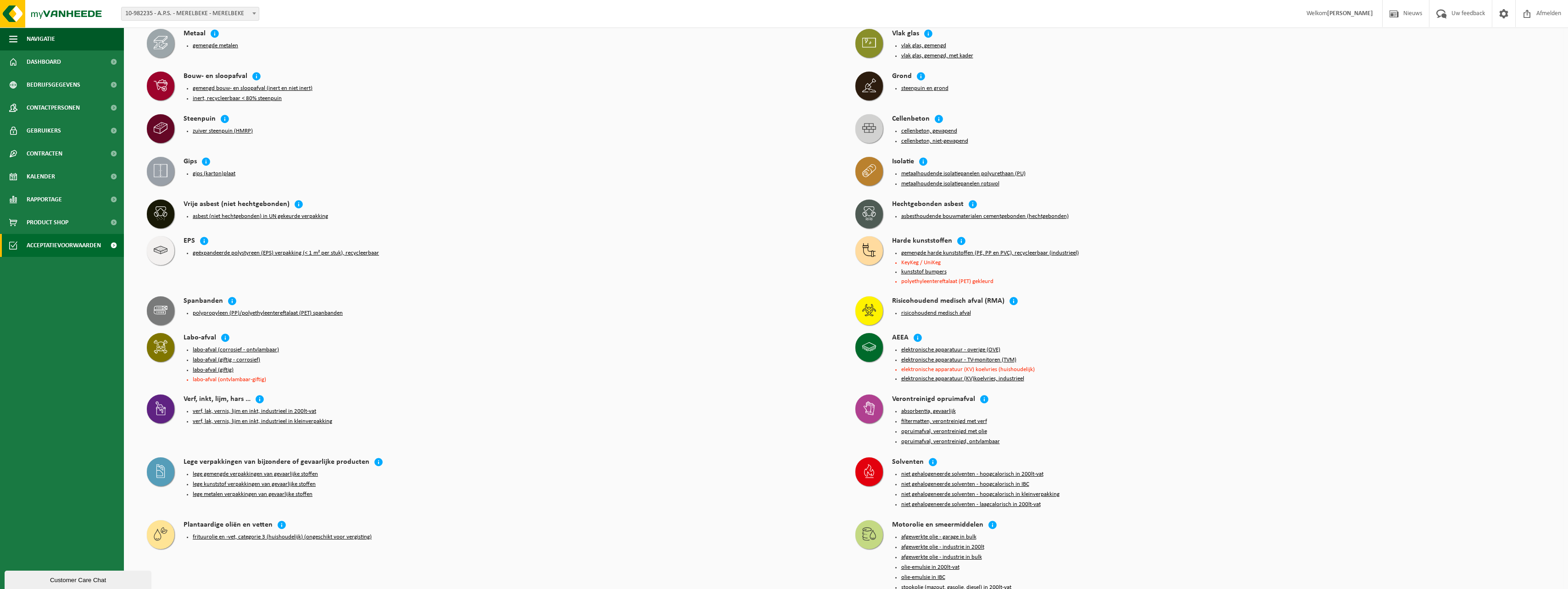
click at [252, 408] on button "verf, lak, vernis, lijm en inkt, industrieel in 200lt-vat" at bounding box center [254, 411] width 123 height 7
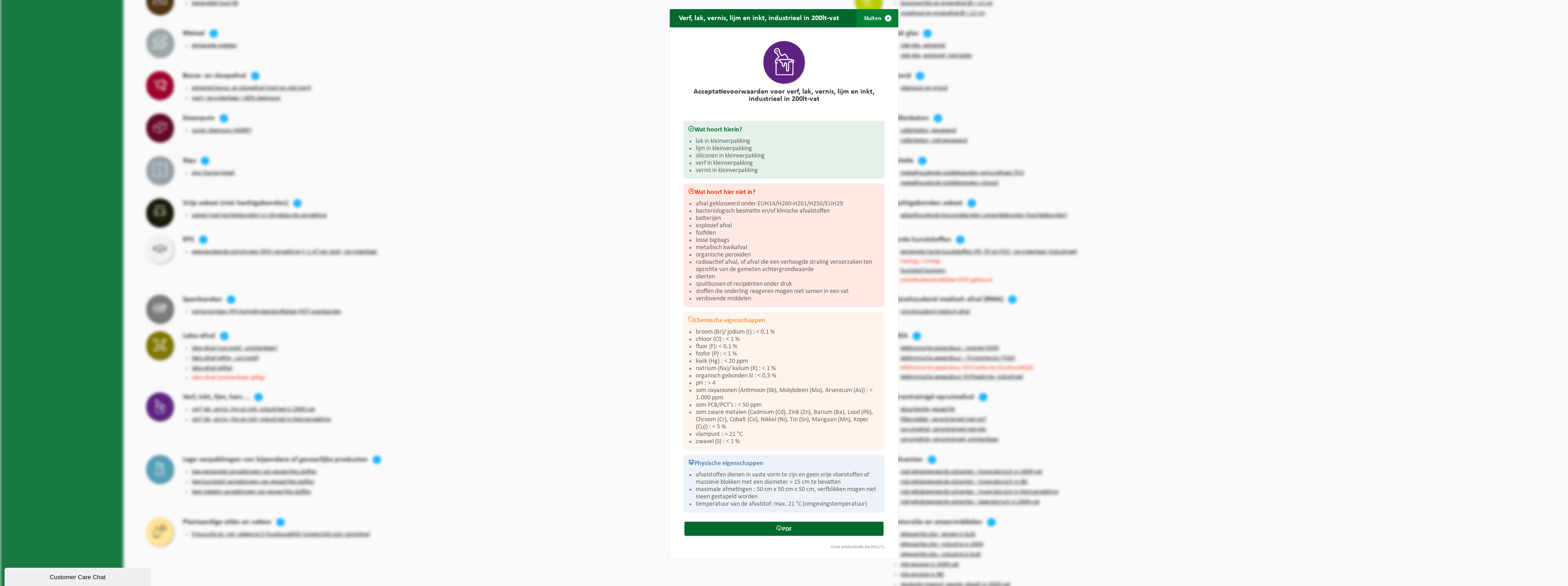
click at [882, 22] on span "button" at bounding box center [888, 18] width 18 height 18
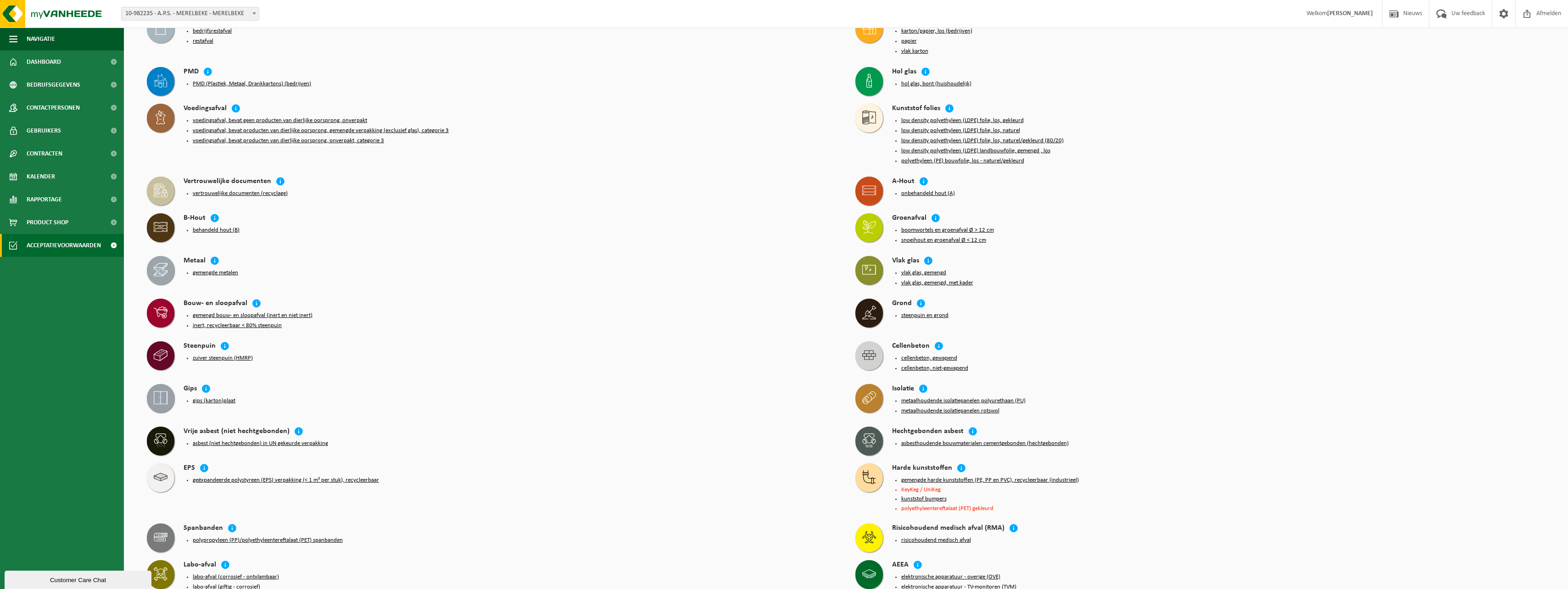
scroll to position [237, 0]
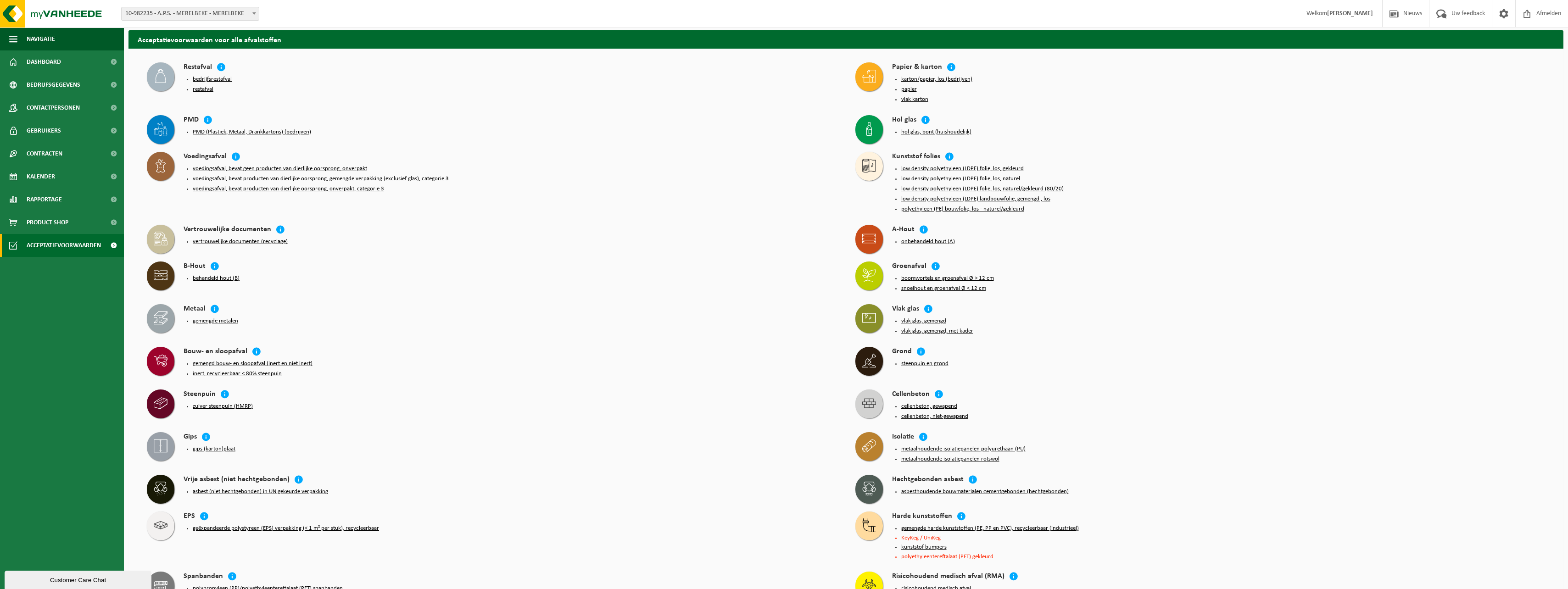
click at [916, 238] on button "onbehandeld hout (A)" at bounding box center [928, 242] width 53 height 7
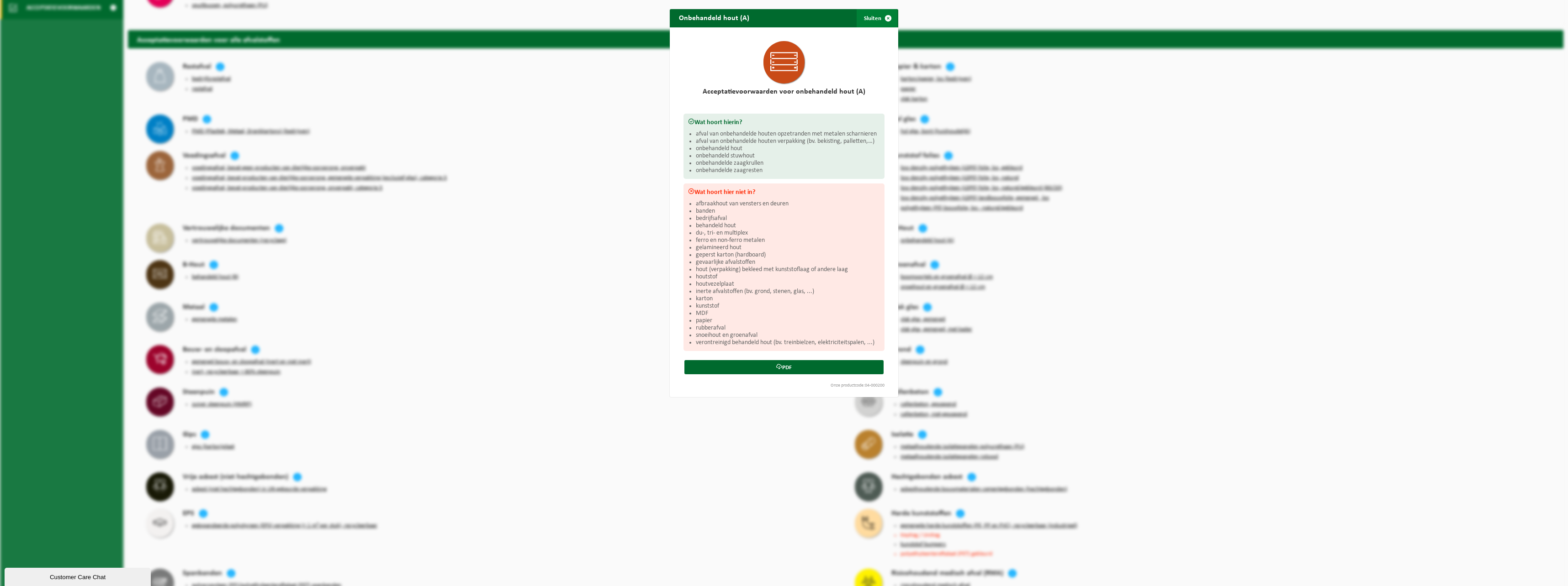
click at [887, 18] on span "button" at bounding box center [888, 18] width 18 height 18
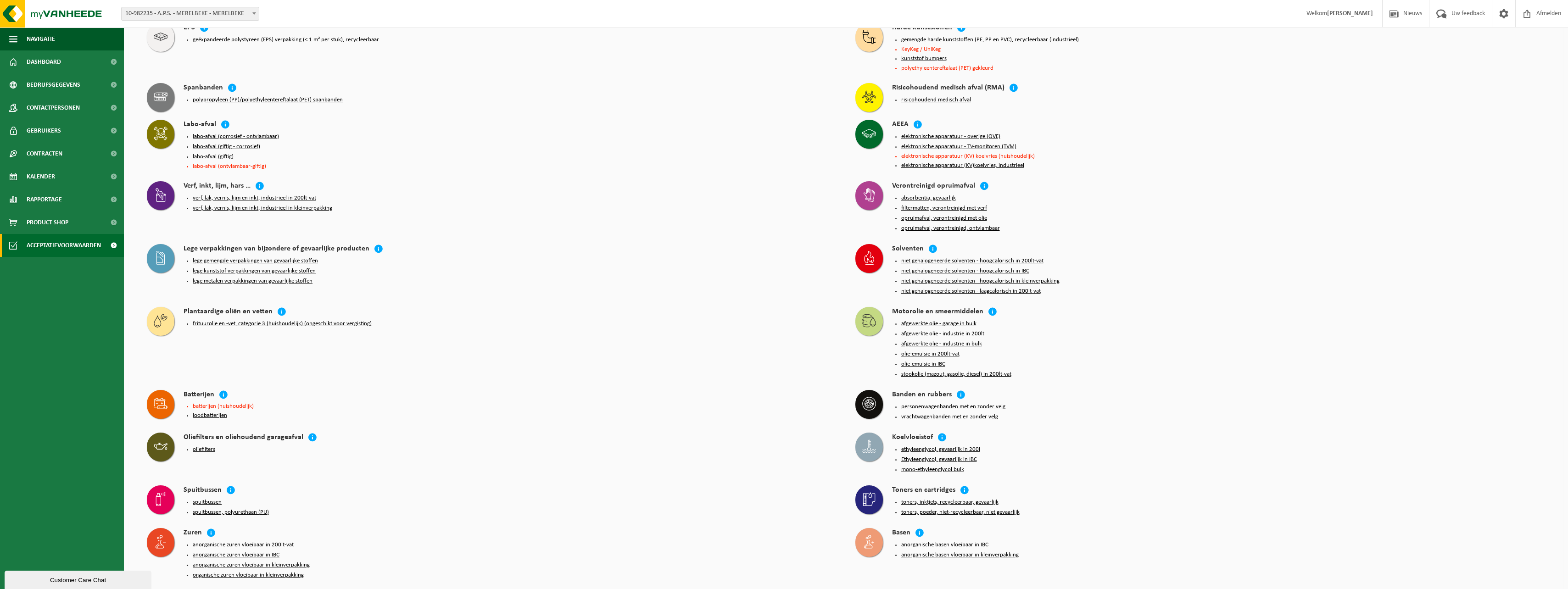
scroll to position [742, 0]
